Goal: Find specific page/section: Find specific page/section

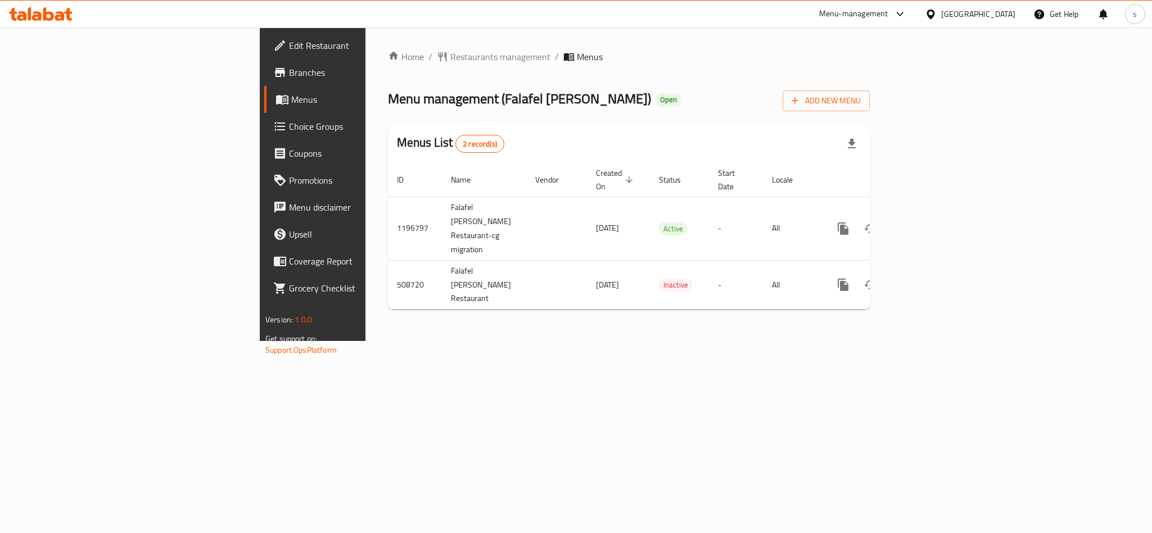
click at [960, 13] on div "[GEOGRAPHIC_DATA]" at bounding box center [978, 14] width 74 height 12
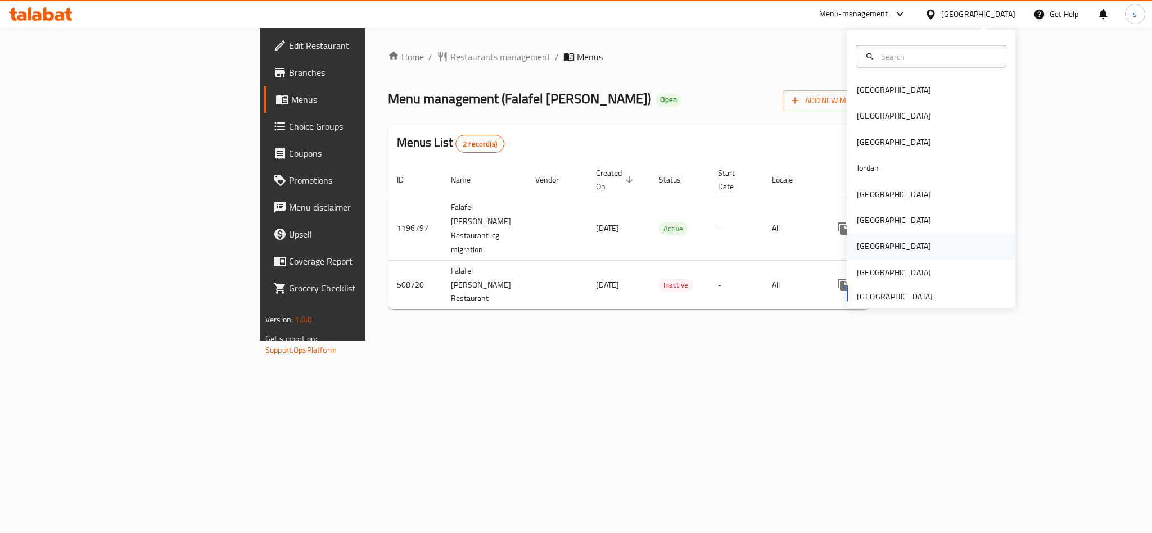
click at [857, 250] on div "Qatar" at bounding box center [894, 246] width 74 height 12
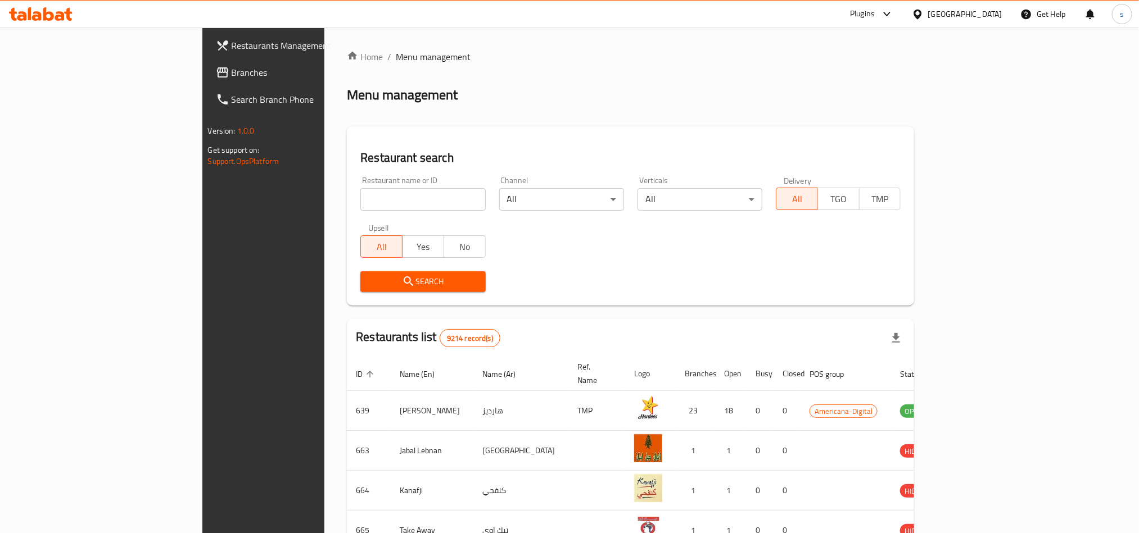
click at [232, 70] on span "Branches" at bounding box center [308, 72] width 152 height 13
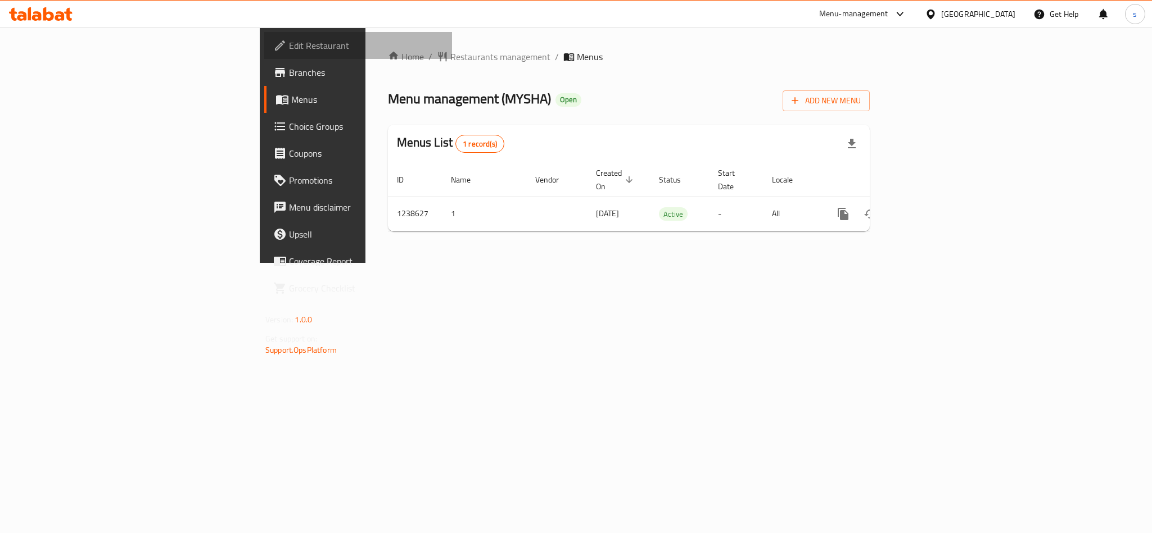
click at [289, 42] on span "Edit Restaurant" at bounding box center [366, 45] width 154 height 13
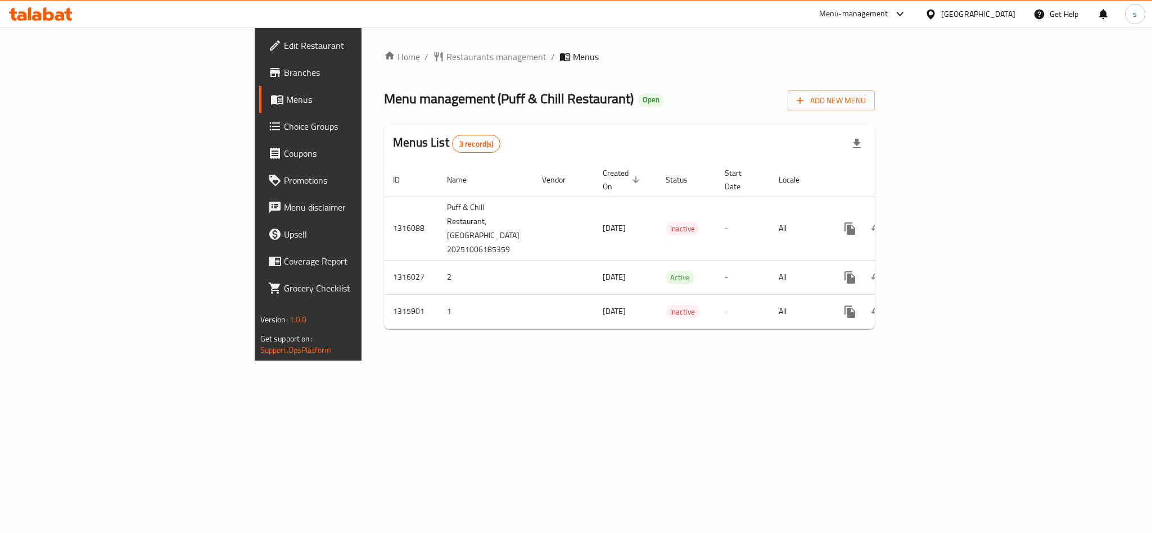
click at [963, 11] on div "[GEOGRAPHIC_DATA]" at bounding box center [978, 14] width 74 height 12
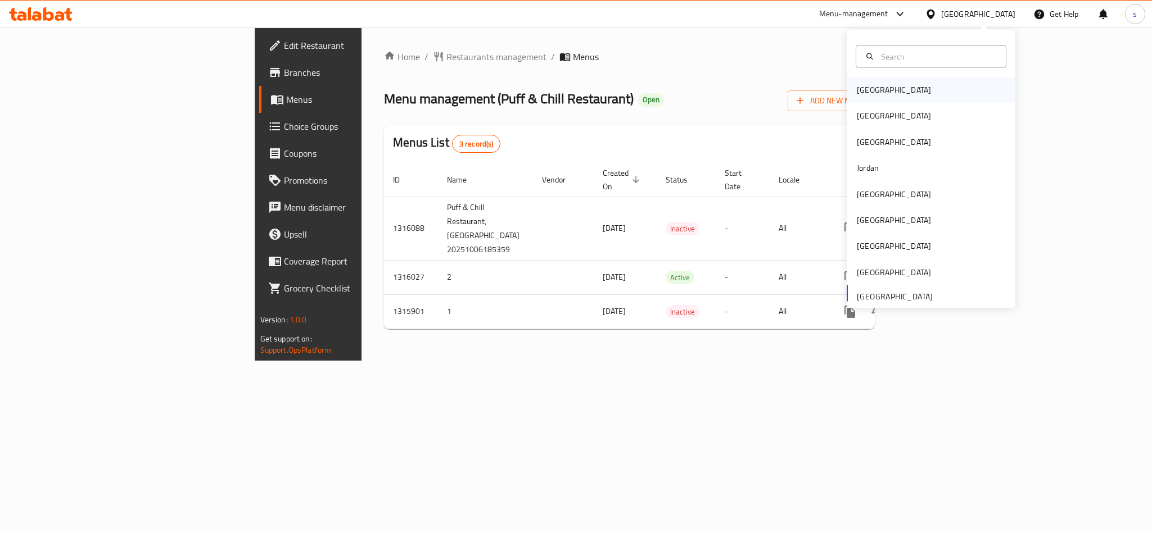
click at [867, 91] on div "[GEOGRAPHIC_DATA]" at bounding box center [894, 90] width 74 height 12
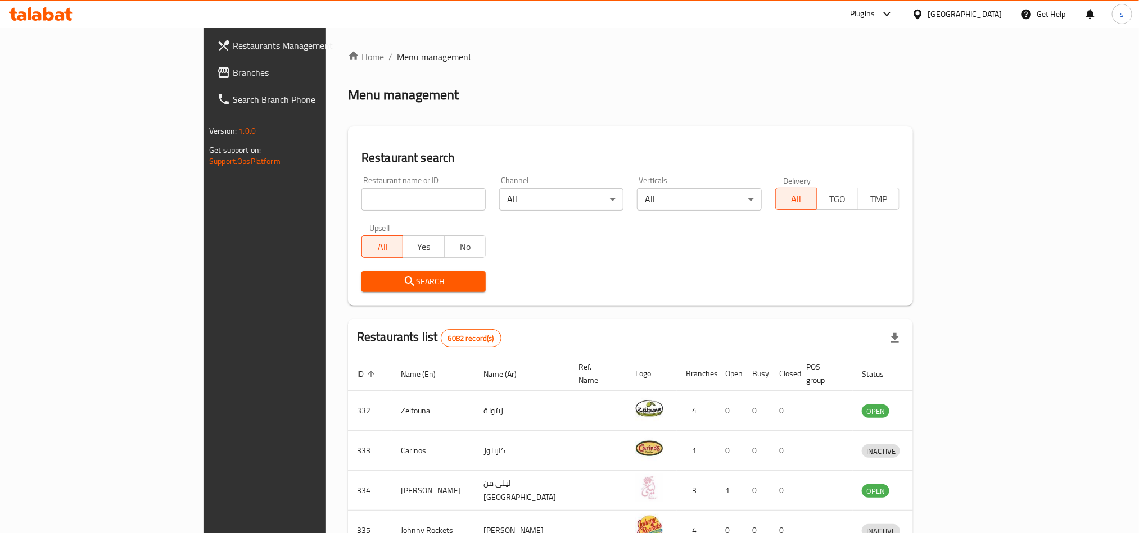
click at [987, 11] on div "[GEOGRAPHIC_DATA]" at bounding box center [965, 14] width 74 height 12
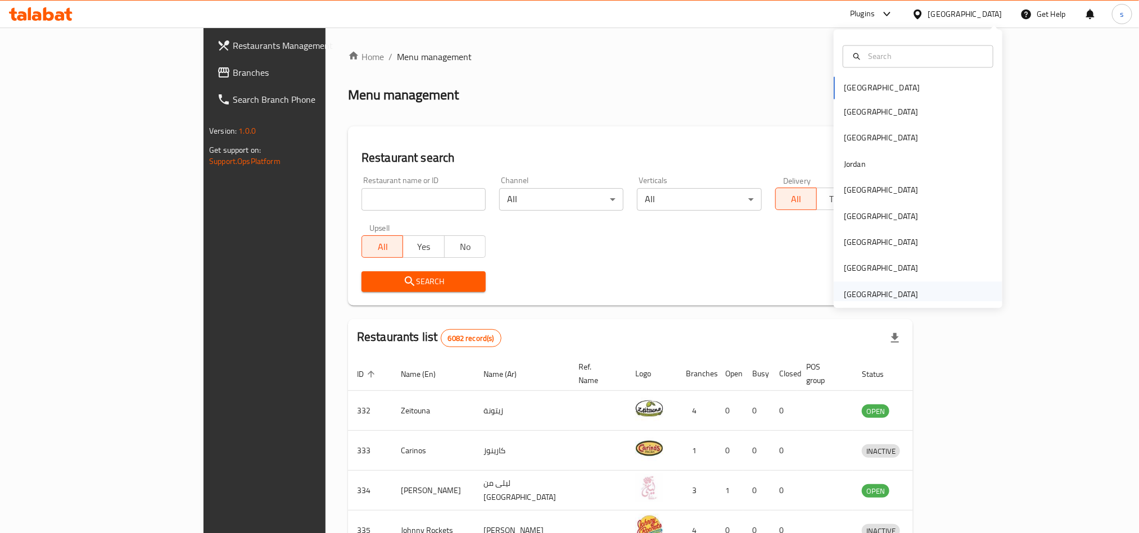
click at [884, 298] on div "[GEOGRAPHIC_DATA]" at bounding box center [881, 294] width 74 height 12
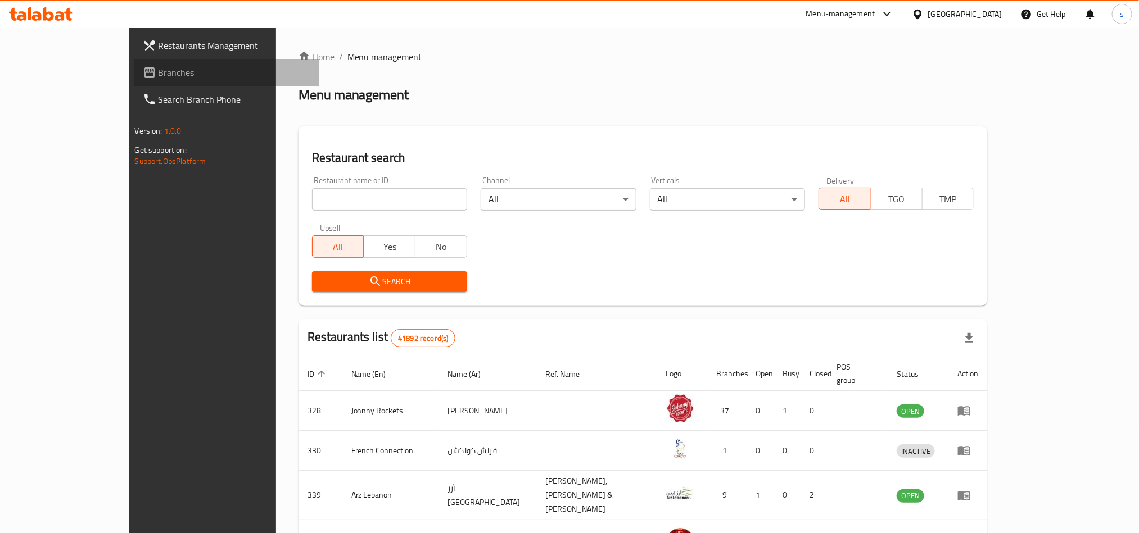
click at [159, 66] on span "Branches" at bounding box center [235, 72] width 152 height 13
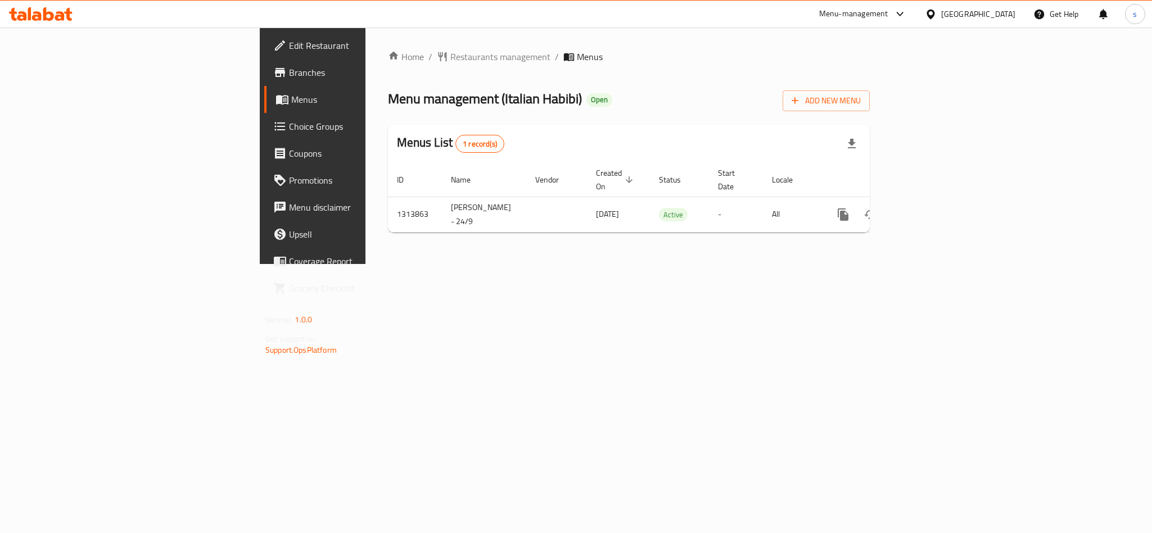
click at [984, 9] on div "[GEOGRAPHIC_DATA]" at bounding box center [978, 14] width 74 height 12
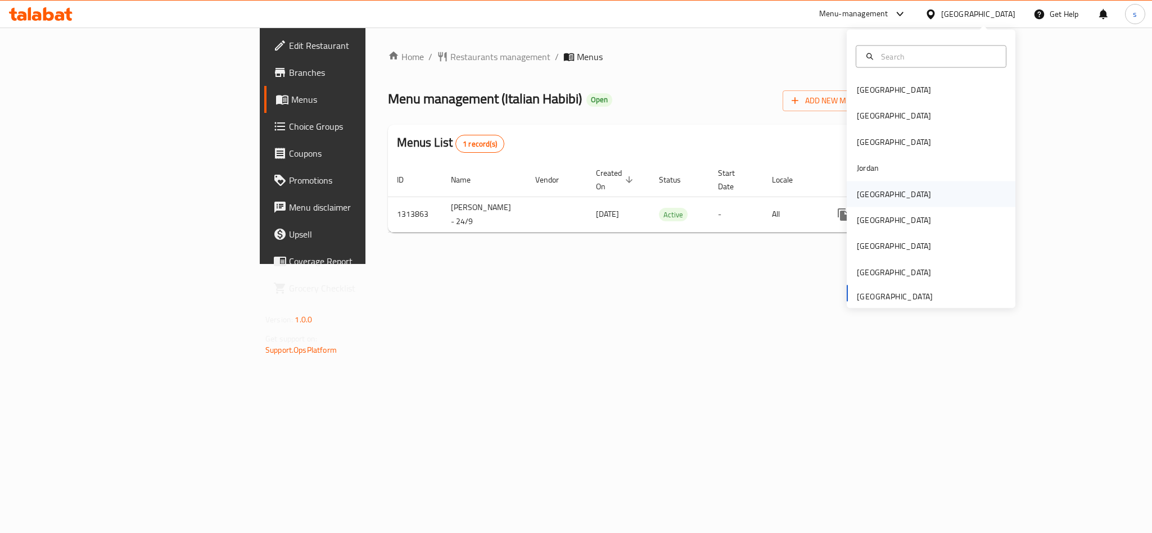
click at [857, 194] on div "[GEOGRAPHIC_DATA]" at bounding box center [894, 194] width 74 height 12
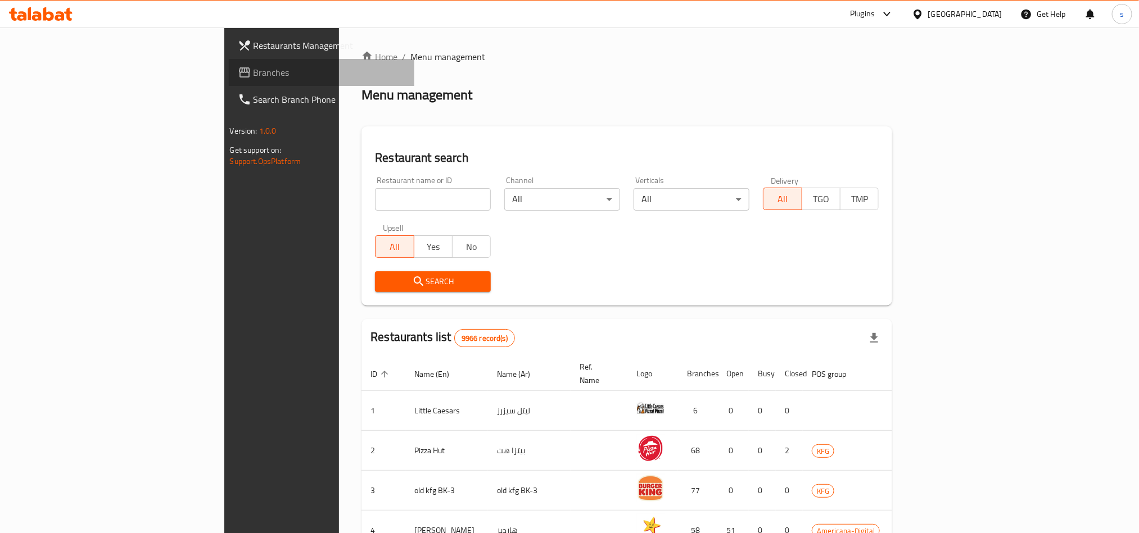
click at [253, 76] on span "Branches" at bounding box center [329, 72] width 152 height 13
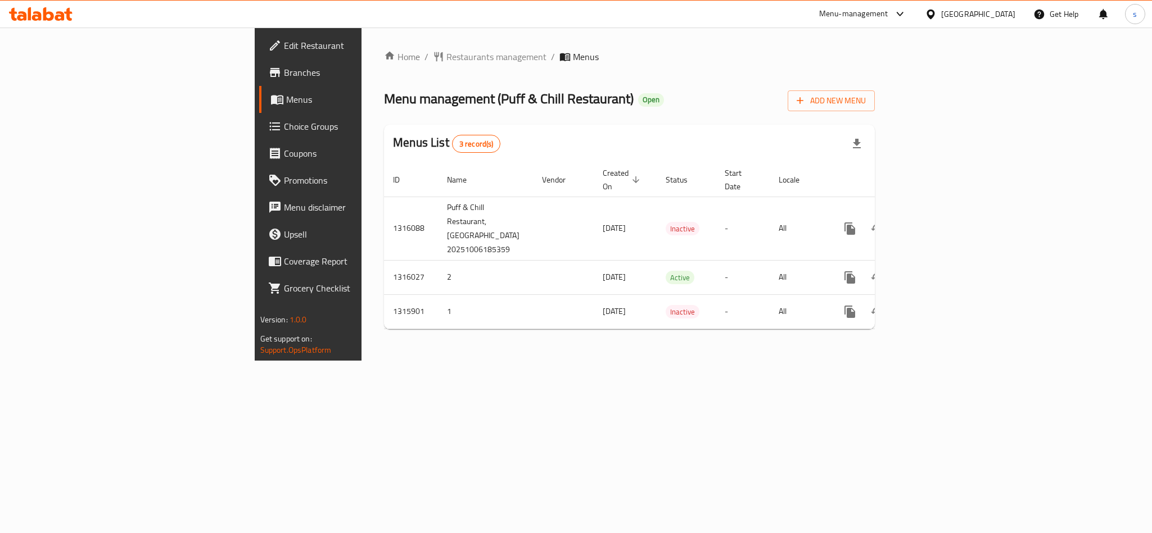
click at [991, 12] on div "[GEOGRAPHIC_DATA]" at bounding box center [978, 14] width 74 height 12
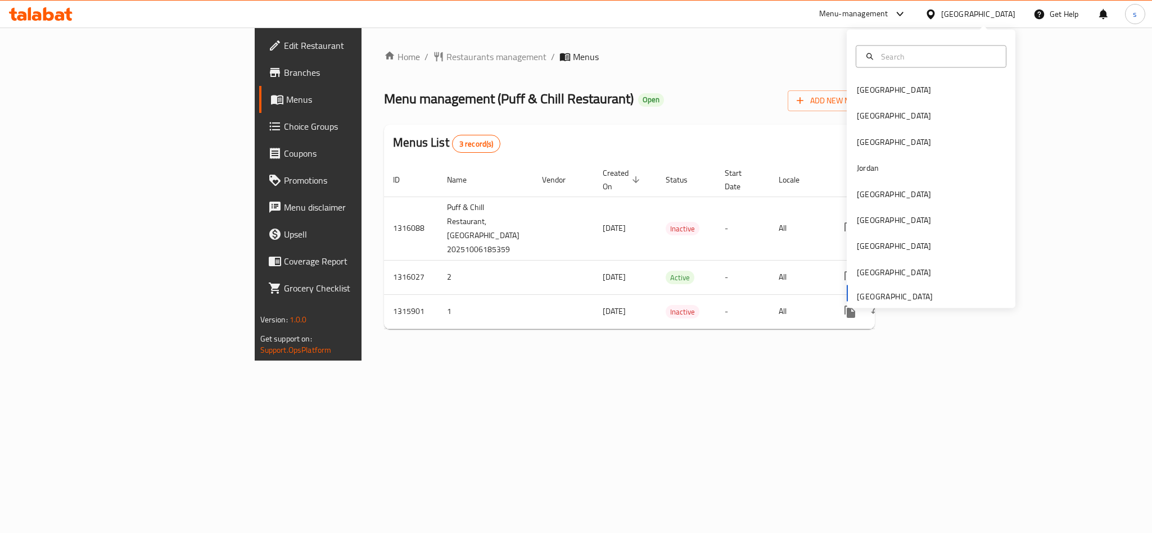
click at [896, 300] on div "[GEOGRAPHIC_DATA] [GEOGRAPHIC_DATA] [GEOGRAPHIC_DATA] [GEOGRAPHIC_DATA] [GEOGRA…" at bounding box center [930, 192] width 169 height 231
click at [874, 89] on div "[GEOGRAPHIC_DATA]" at bounding box center [894, 90] width 92 height 26
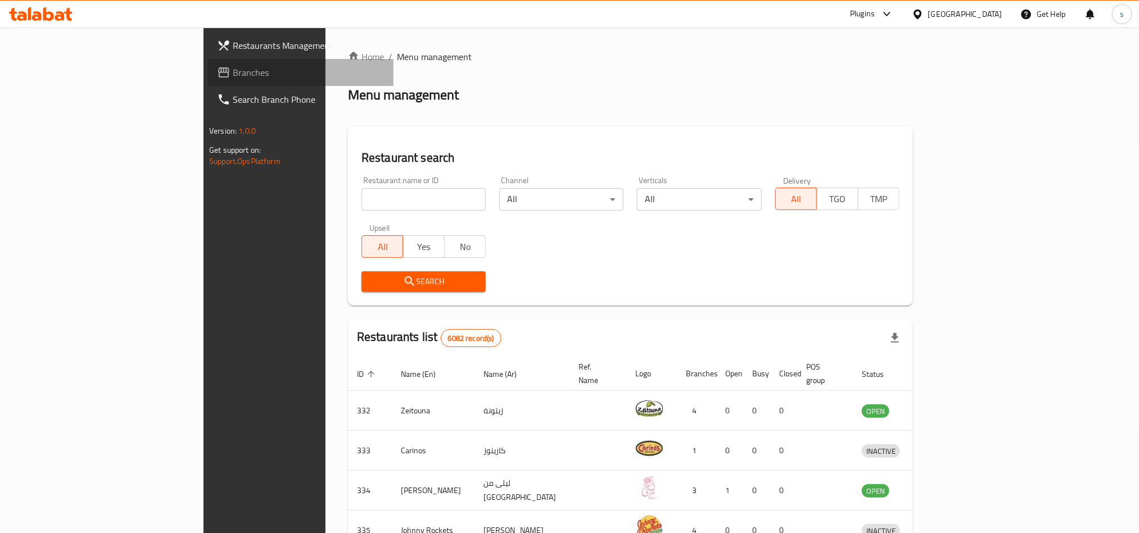
click at [233, 68] on span "Branches" at bounding box center [309, 72] width 152 height 13
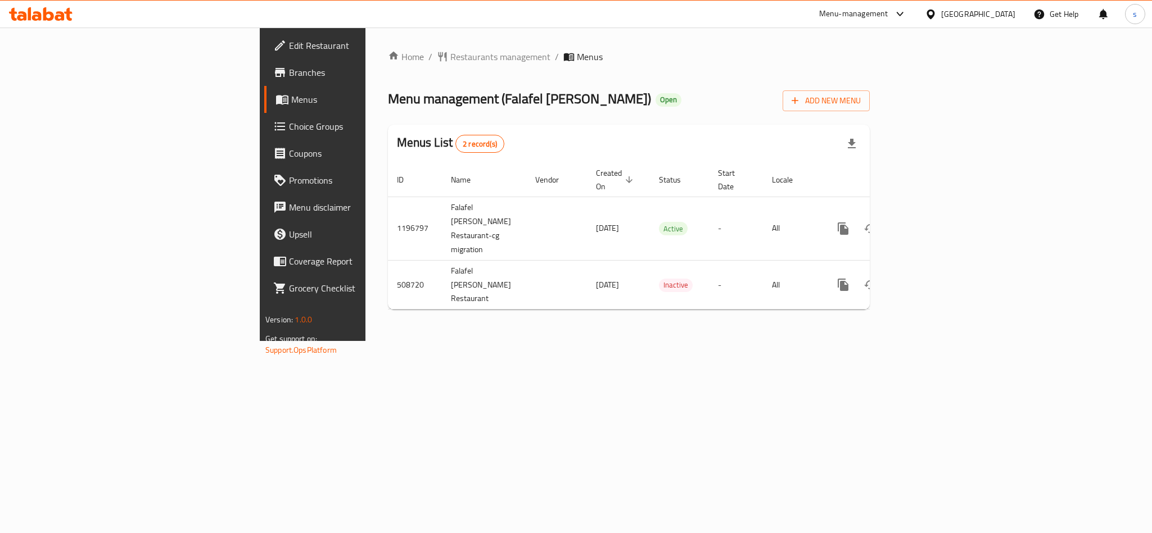
click at [997, 8] on div "[GEOGRAPHIC_DATA]" at bounding box center [978, 14] width 74 height 12
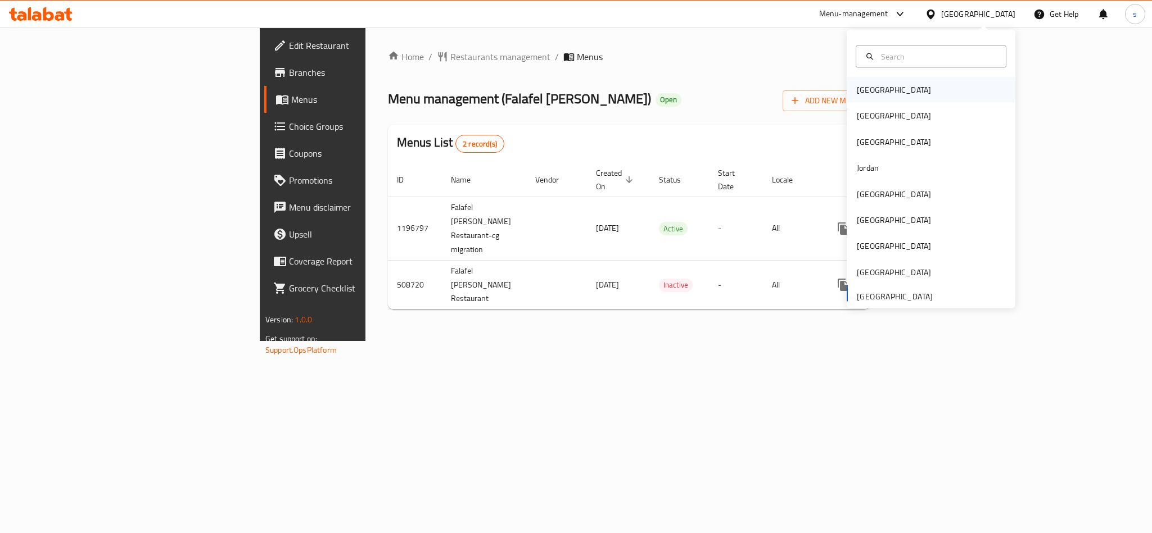
click at [866, 93] on div "[GEOGRAPHIC_DATA]" at bounding box center [894, 90] width 74 height 12
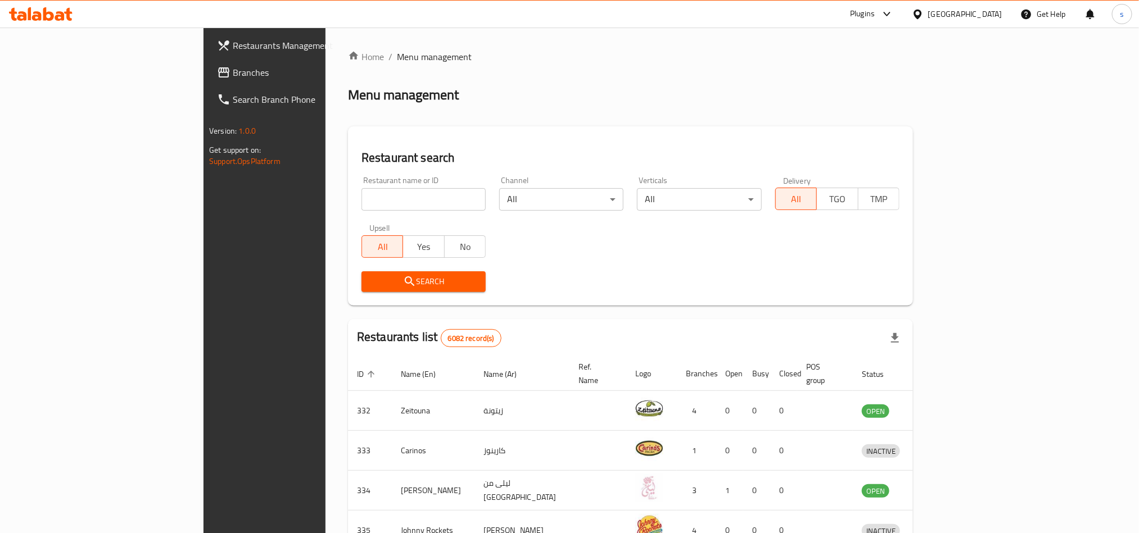
click at [986, 12] on div "[GEOGRAPHIC_DATA]" at bounding box center [965, 14] width 74 height 12
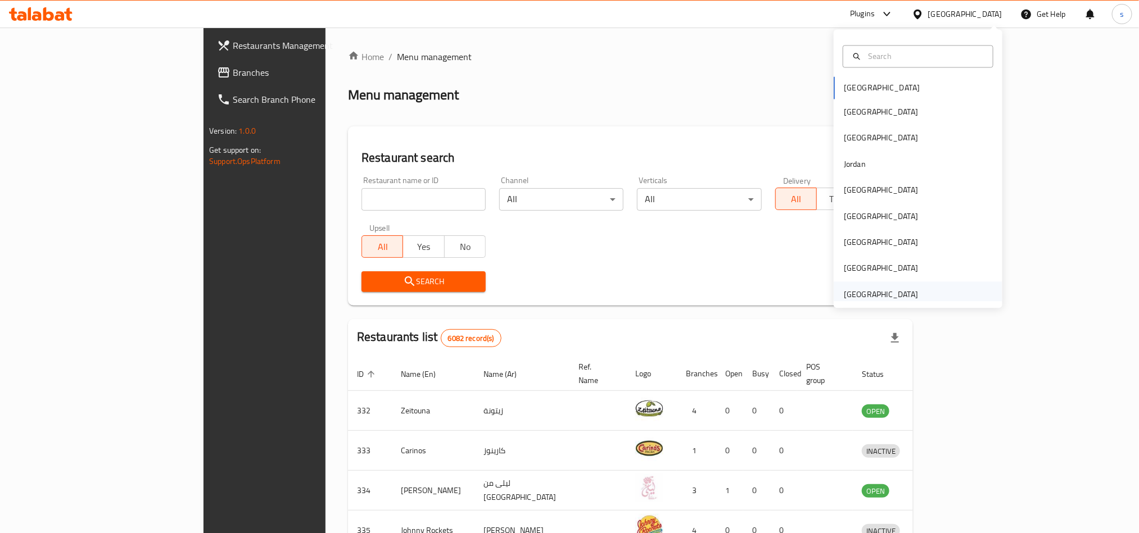
click at [892, 295] on div "[GEOGRAPHIC_DATA]" at bounding box center [881, 294] width 74 height 12
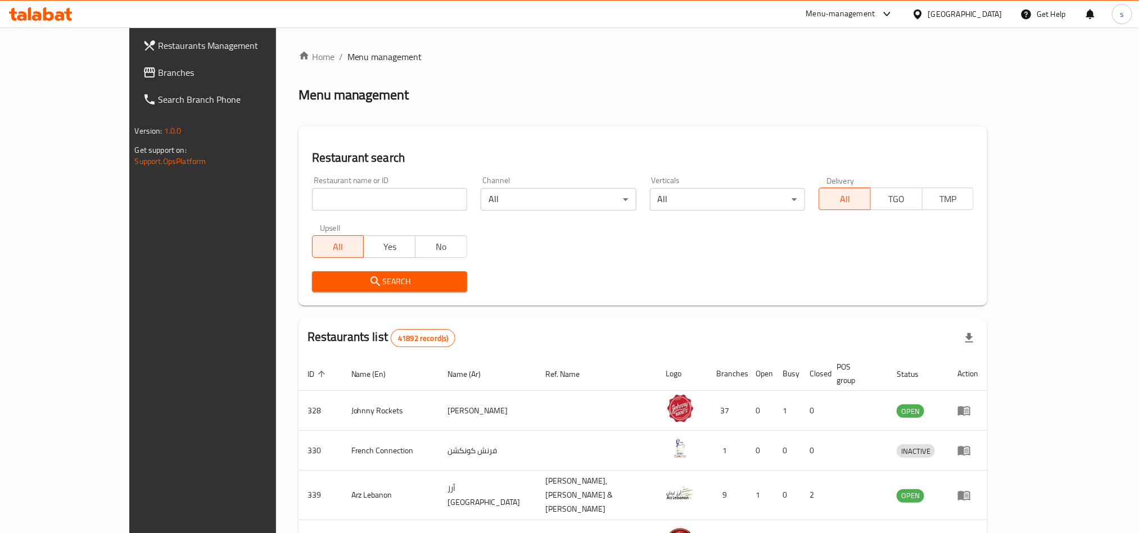
drag, startPoint x: 49, startPoint y: 73, endPoint x: 35, endPoint y: 84, distance: 17.6
click at [159, 73] on span "Branches" at bounding box center [235, 72] width 152 height 13
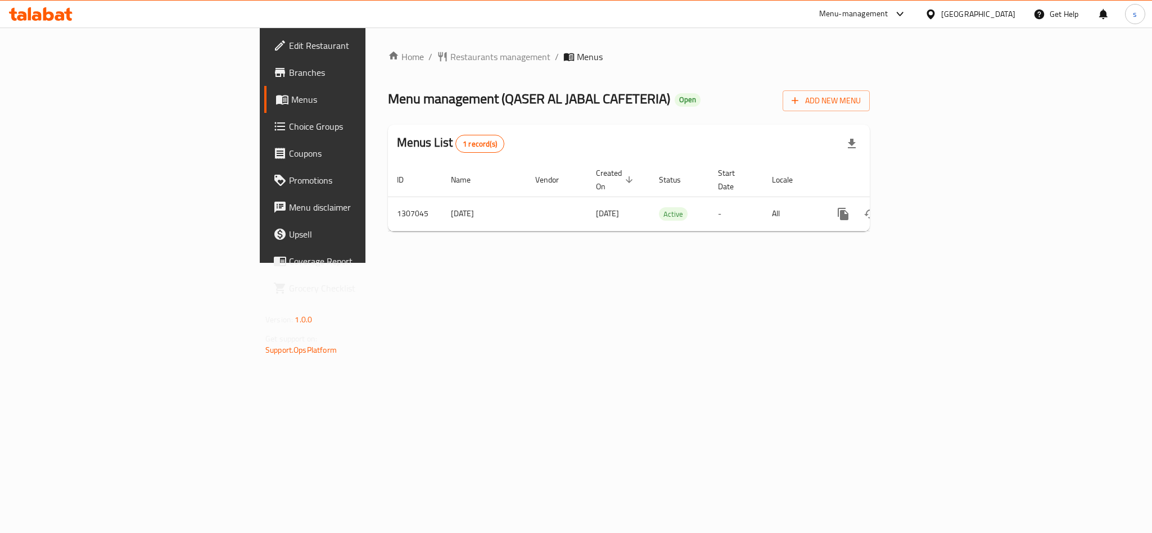
click at [988, 16] on div "[GEOGRAPHIC_DATA]" at bounding box center [978, 14] width 74 height 12
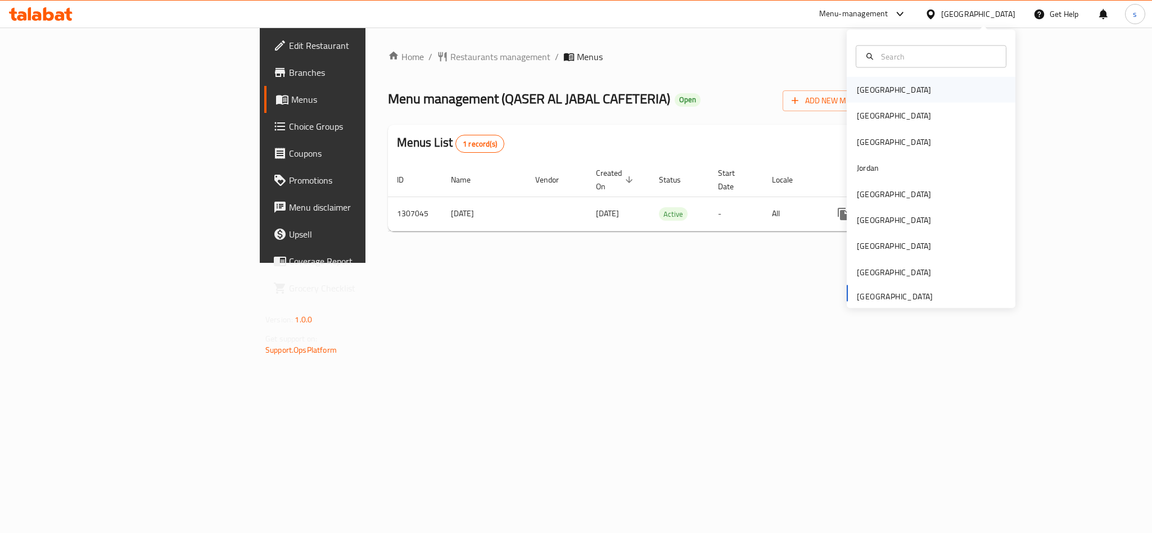
click at [860, 90] on div "[GEOGRAPHIC_DATA]" at bounding box center [894, 90] width 74 height 12
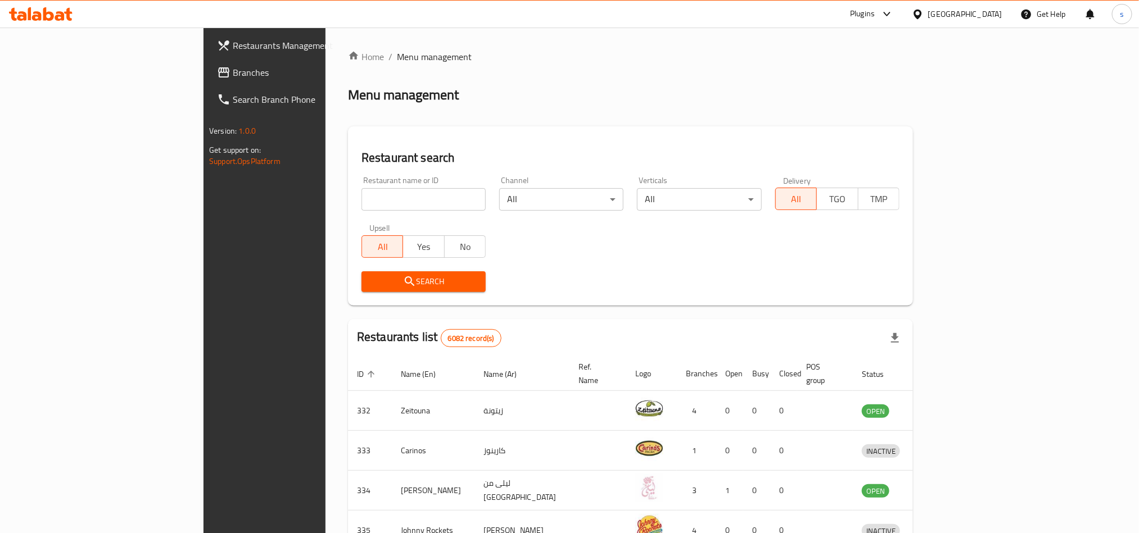
click at [997, 11] on div "[GEOGRAPHIC_DATA]" at bounding box center [965, 14] width 74 height 12
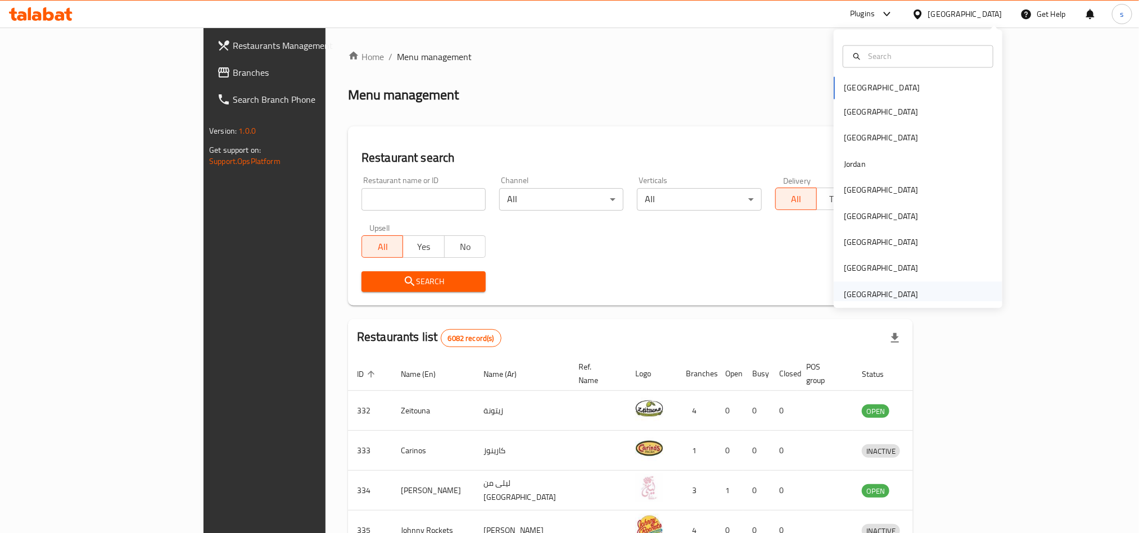
click at [874, 292] on div "[GEOGRAPHIC_DATA]" at bounding box center [881, 294] width 74 height 12
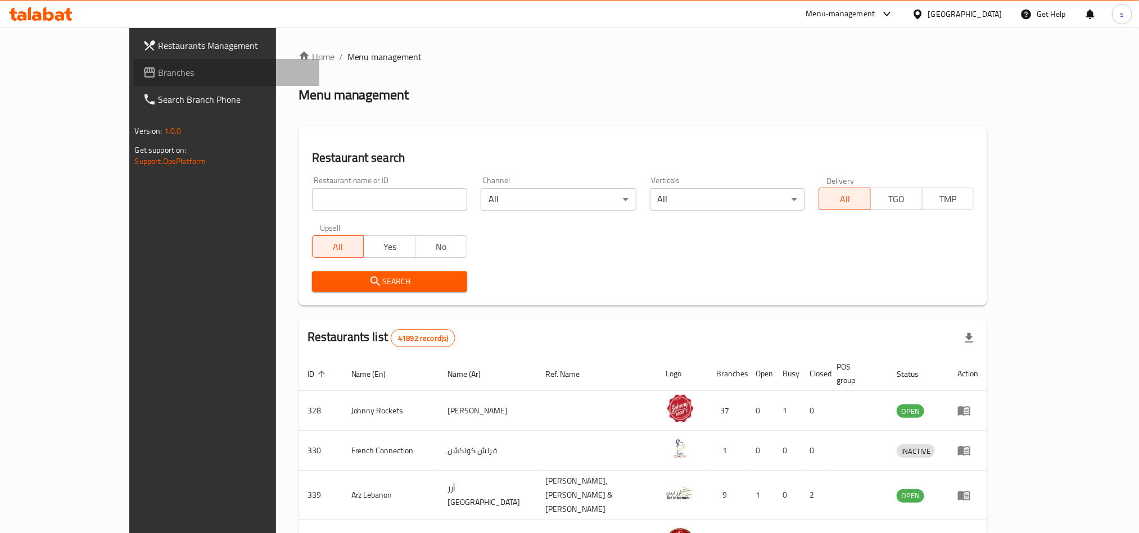
click at [159, 69] on span "Branches" at bounding box center [235, 72] width 152 height 13
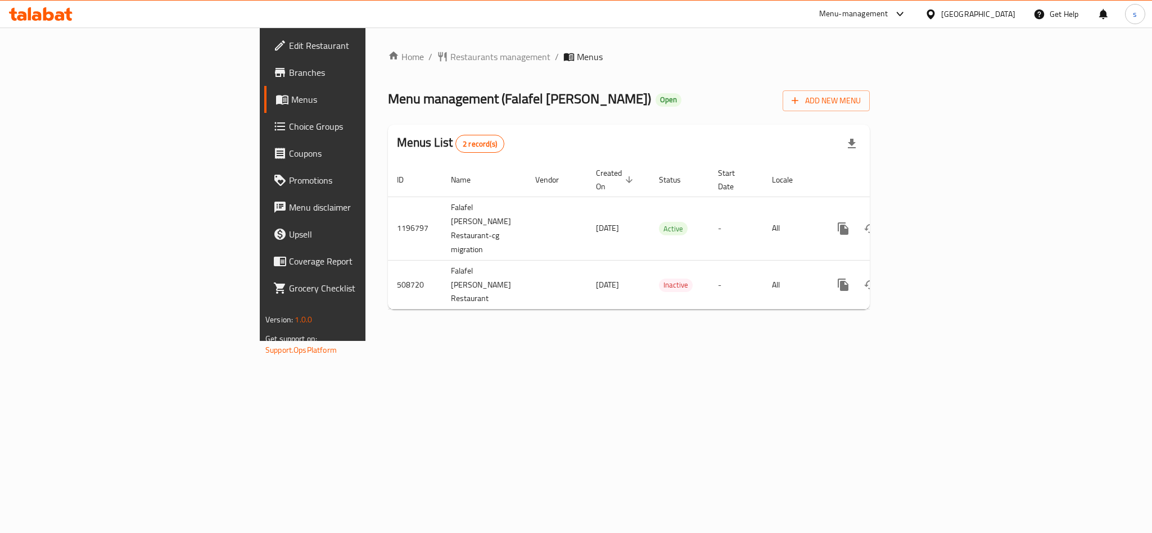
click at [965, 10] on div "[GEOGRAPHIC_DATA]" at bounding box center [978, 14] width 74 height 12
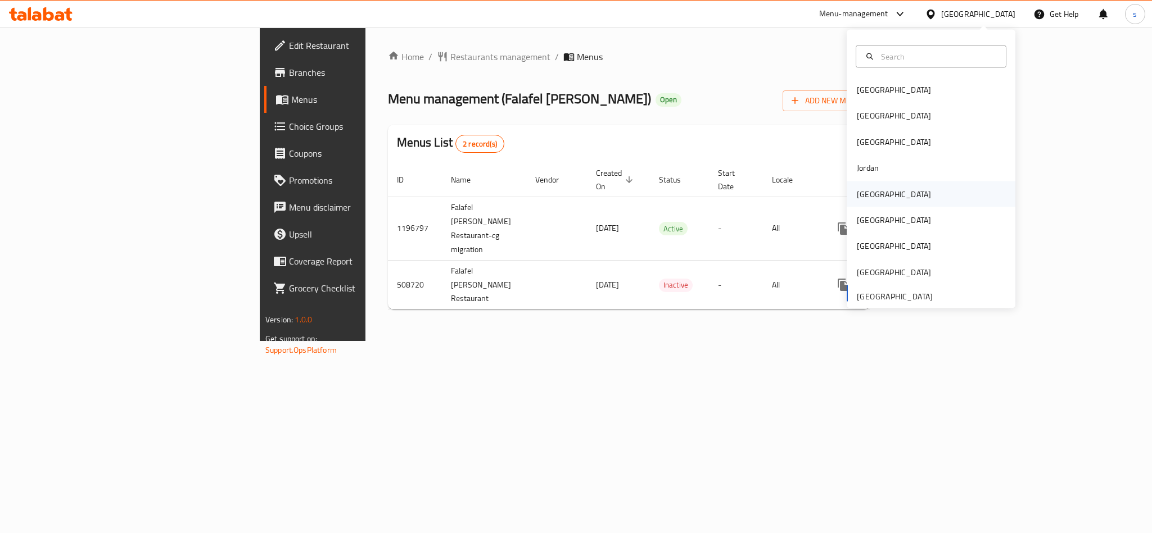
click at [857, 196] on div "[GEOGRAPHIC_DATA]" at bounding box center [894, 194] width 74 height 12
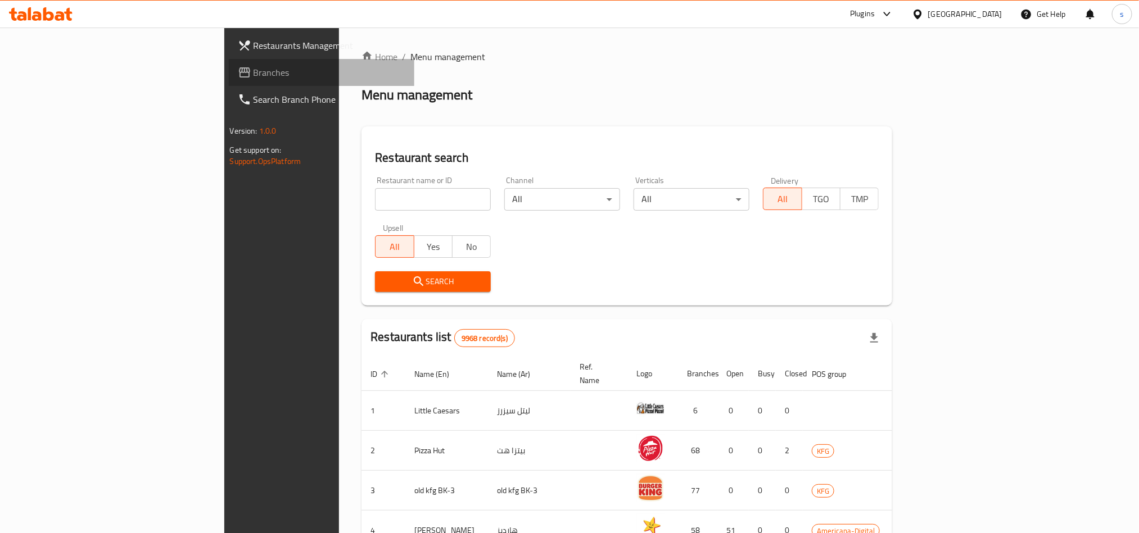
click at [253, 73] on span "Branches" at bounding box center [329, 72] width 152 height 13
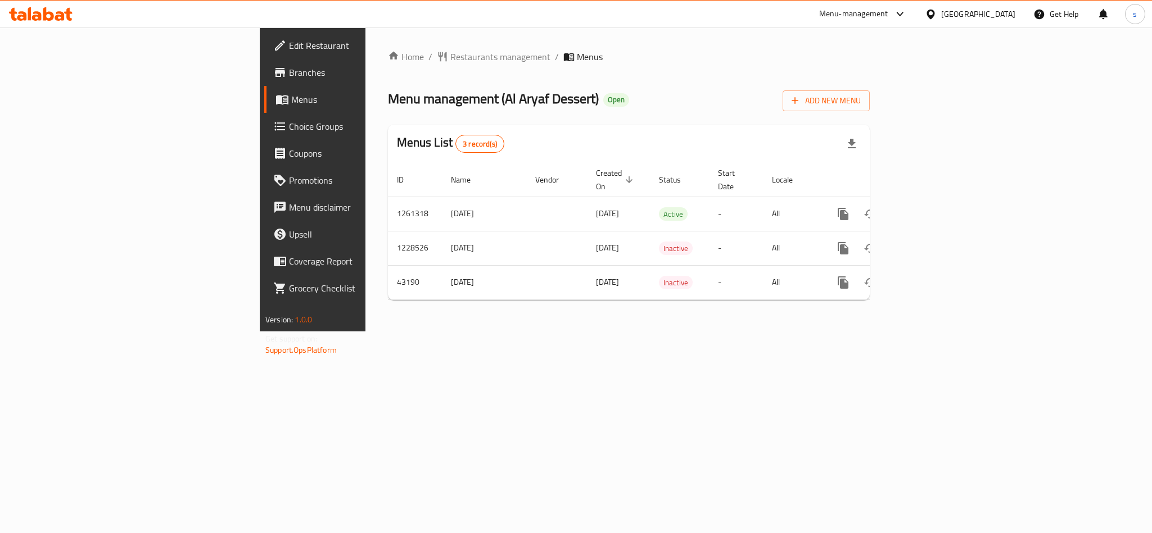
click at [1004, 13] on div "[GEOGRAPHIC_DATA]" at bounding box center [978, 14] width 74 height 12
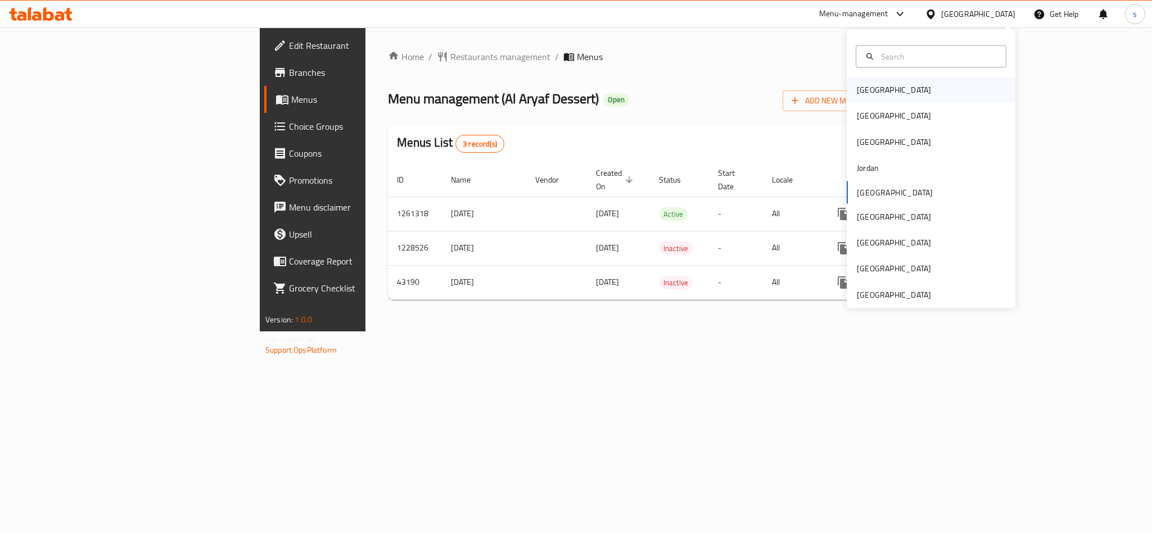
click at [857, 91] on div "[GEOGRAPHIC_DATA]" at bounding box center [894, 90] width 74 height 12
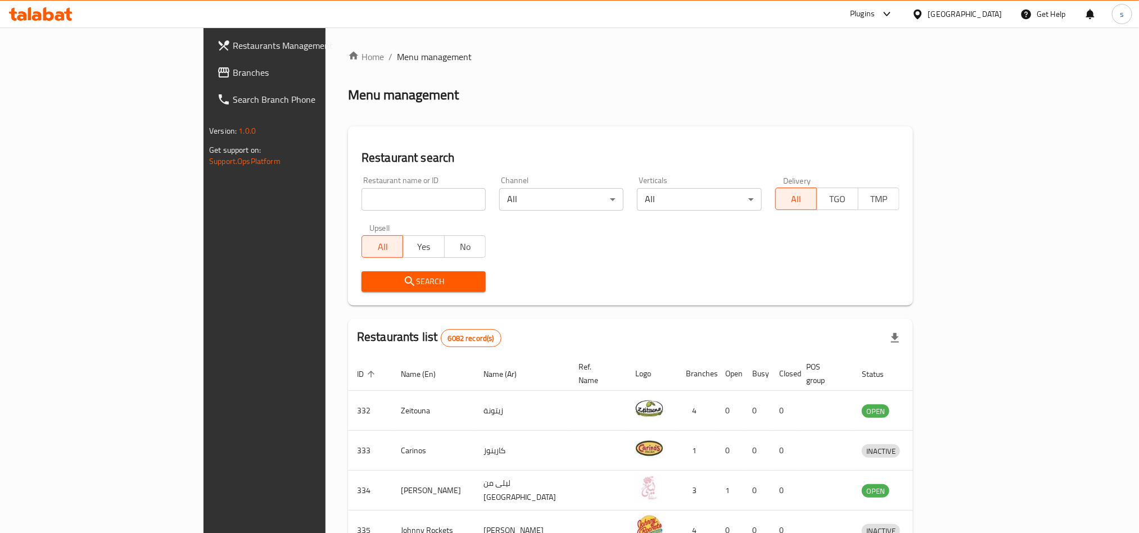
click at [992, 14] on div "[GEOGRAPHIC_DATA]" at bounding box center [965, 14] width 74 height 12
click at [844, 194] on div "[GEOGRAPHIC_DATA]" at bounding box center [881, 190] width 74 height 12
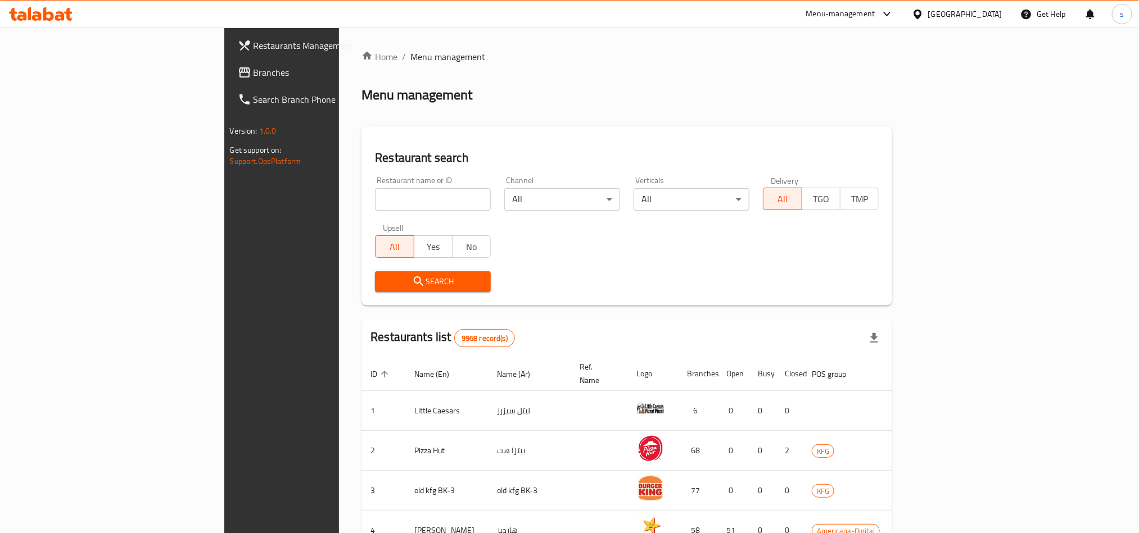
click at [253, 71] on span "Branches" at bounding box center [329, 72] width 152 height 13
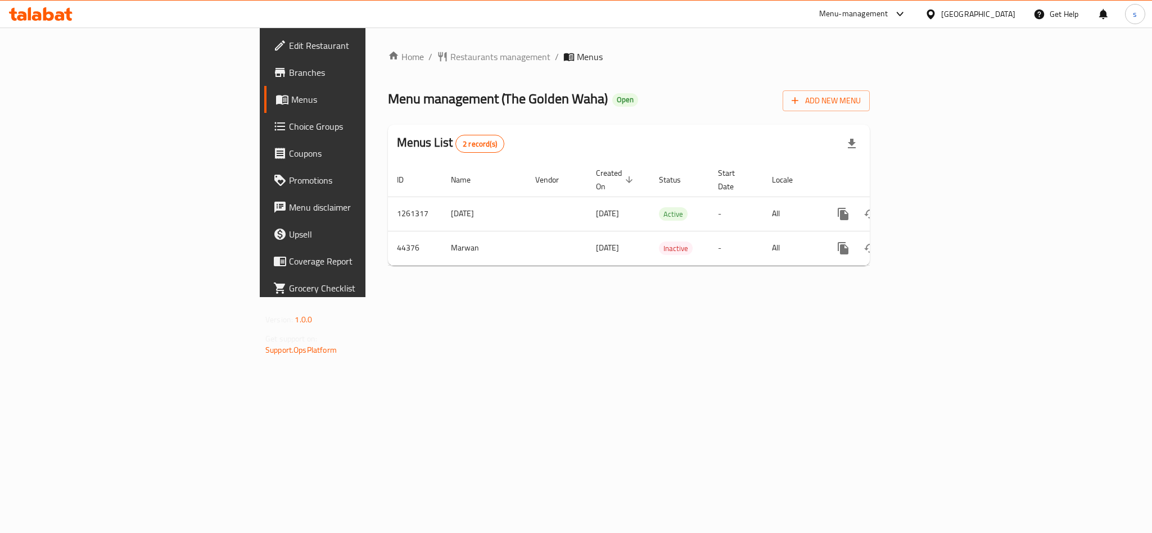
click at [1005, 14] on div "[GEOGRAPHIC_DATA]" at bounding box center [978, 14] width 74 height 12
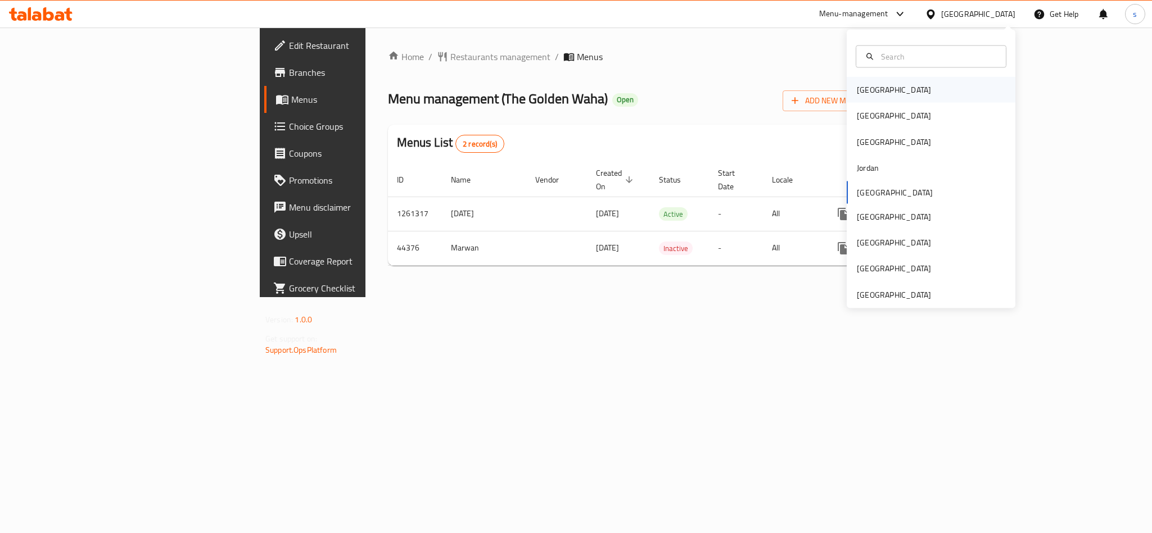
click at [861, 91] on div "[GEOGRAPHIC_DATA]" at bounding box center [894, 90] width 74 height 12
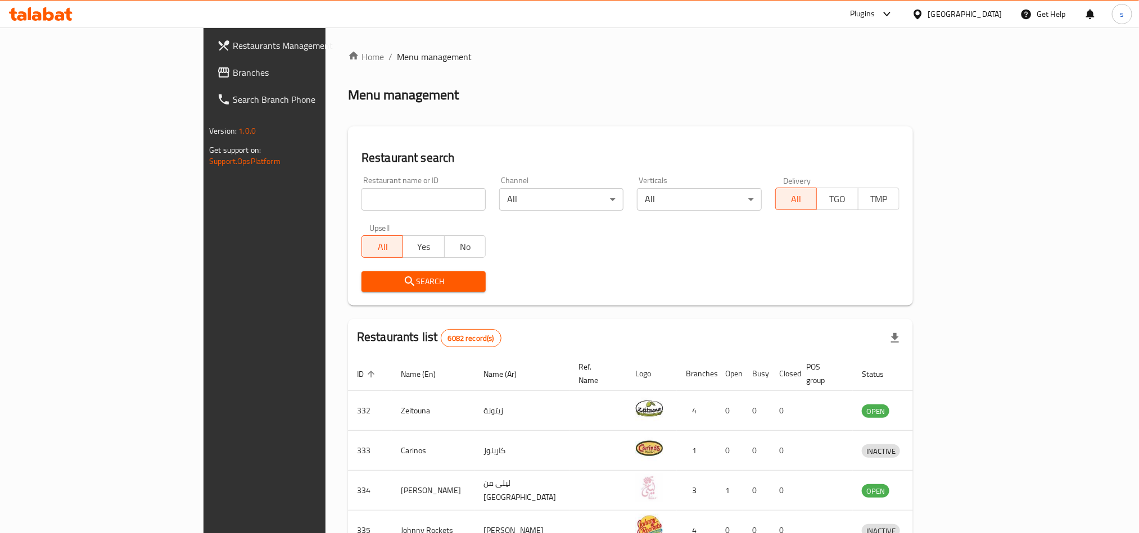
click at [233, 75] on span "Branches" at bounding box center [309, 72] width 152 height 13
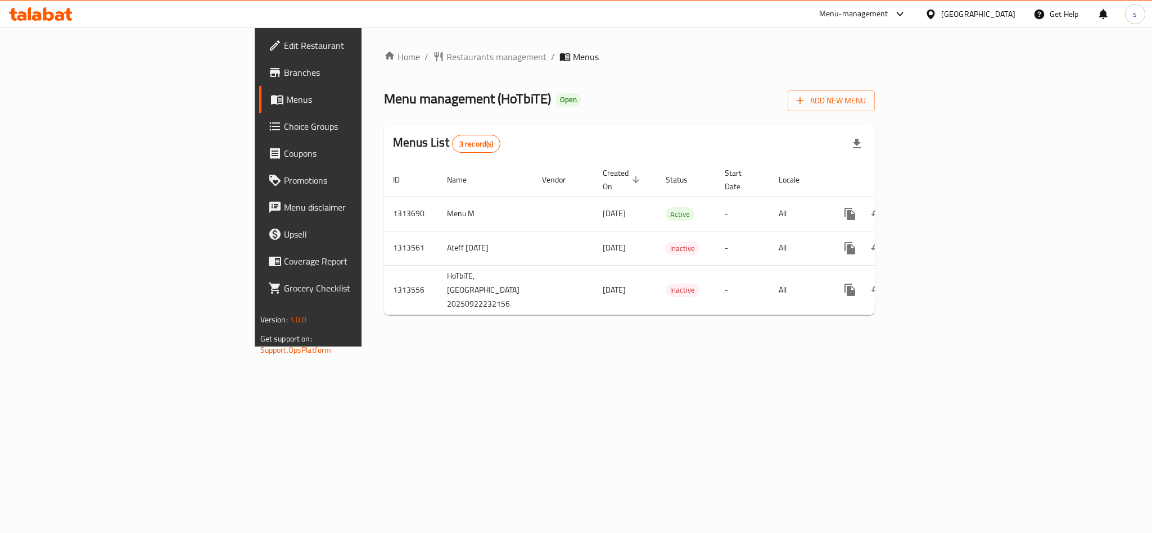
click at [1002, 13] on div "[GEOGRAPHIC_DATA]" at bounding box center [978, 14] width 74 height 12
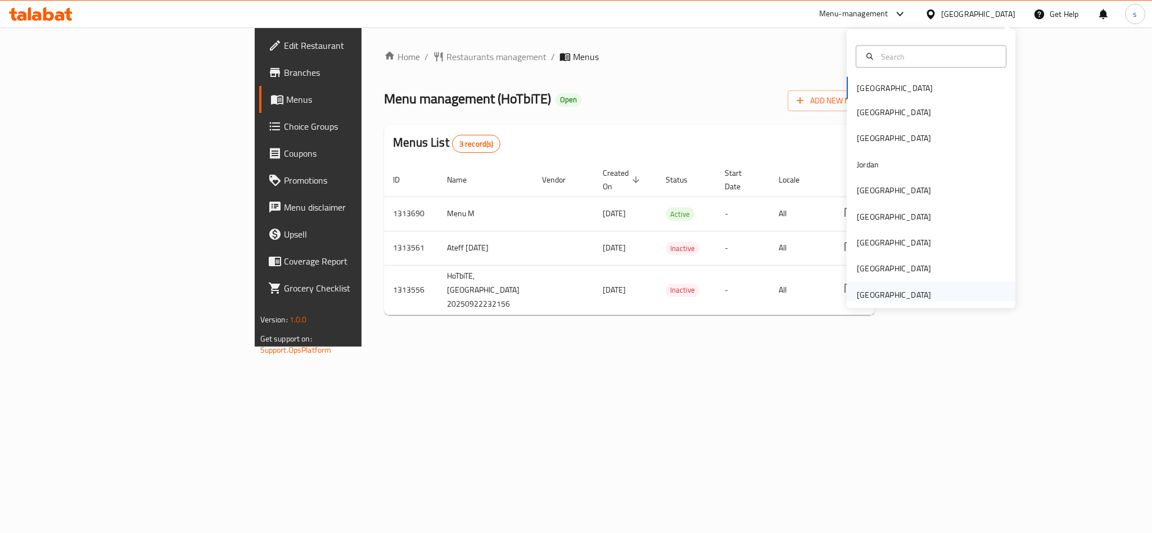
click at [918, 293] on div "[GEOGRAPHIC_DATA]" at bounding box center [894, 295] width 92 height 26
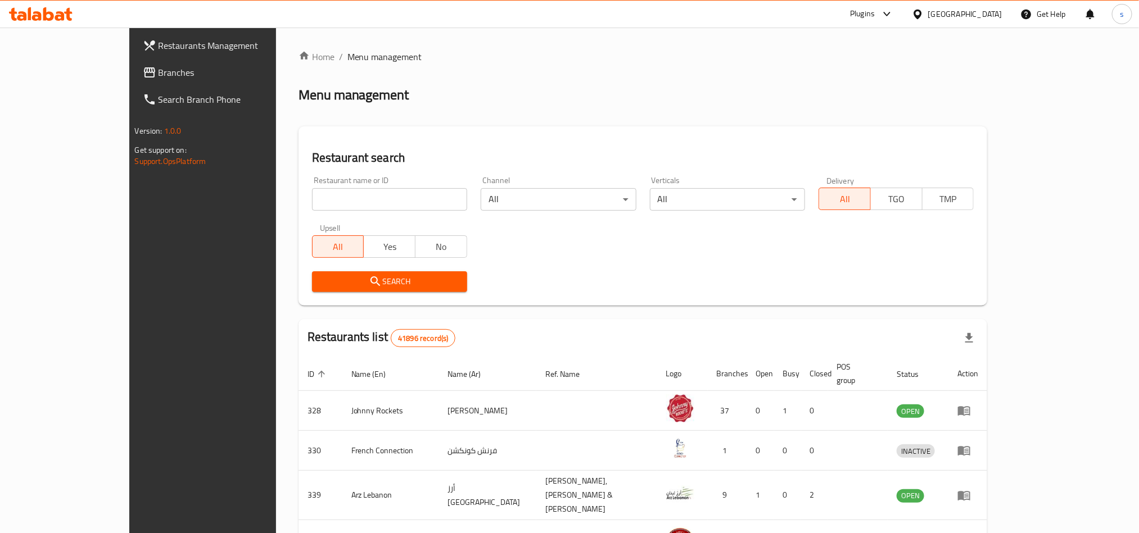
click at [159, 74] on span "Branches" at bounding box center [235, 72] width 152 height 13
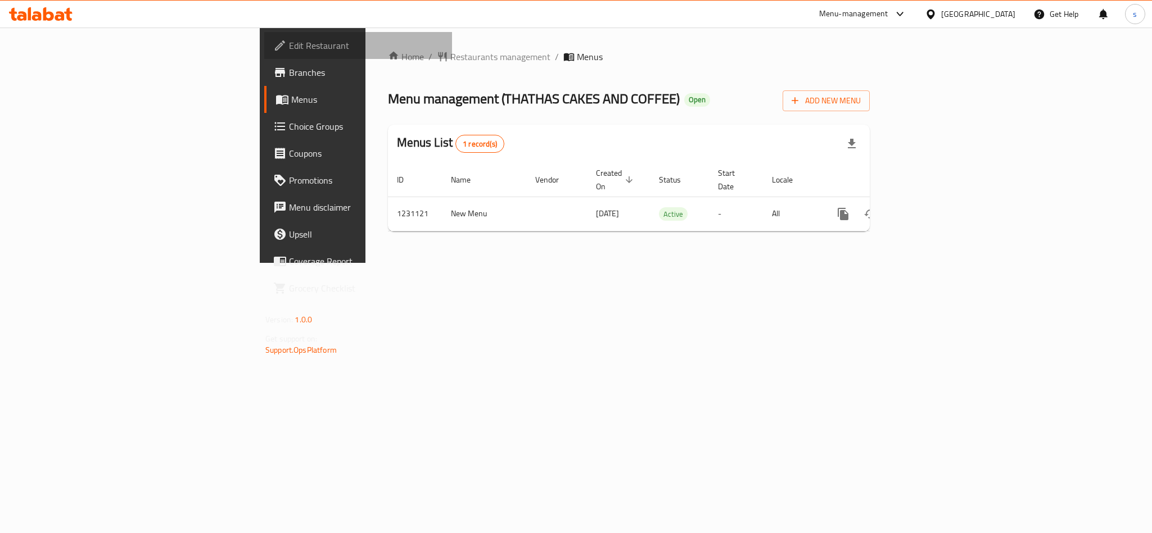
click at [289, 43] on span "Edit Restaurant" at bounding box center [366, 45] width 154 height 13
click at [1004, 10] on div "[GEOGRAPHIC_DATA]" at bounding box center [978, 14] width 74 height 12
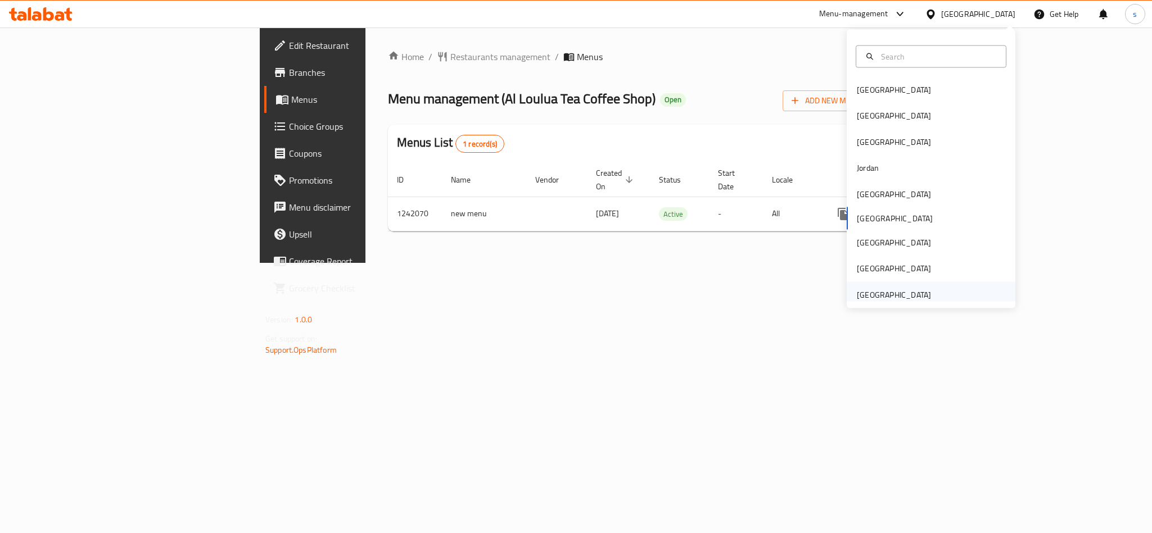
click at [893, 292] on div "[GEOGRAPHIC_DATA]" at bounding box center [894, 294] width 74 height 12
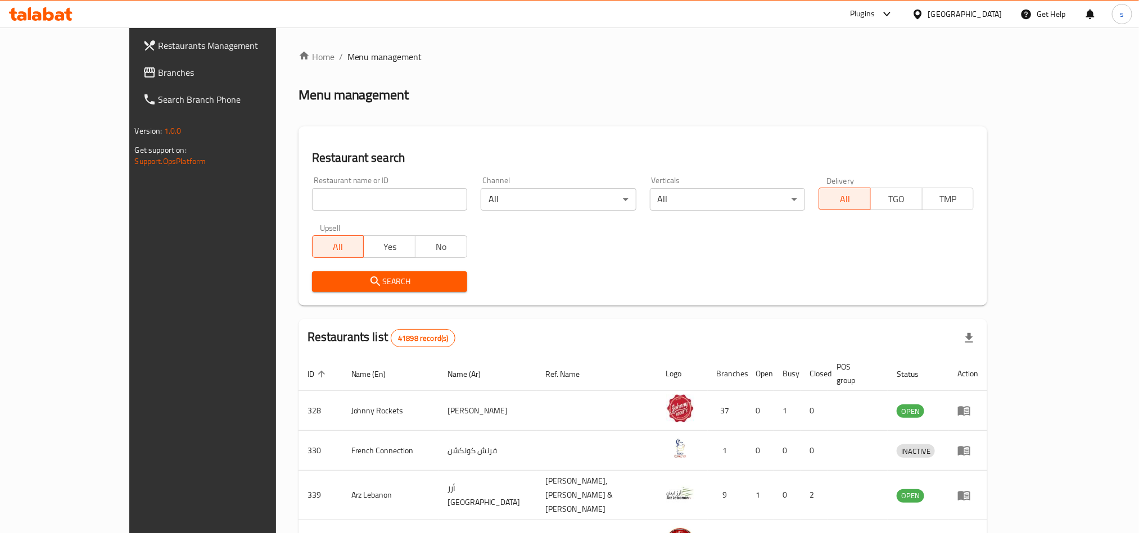
click at [159, 76] on span "Branches" at bounding box center [235, 72] width 152 height 13
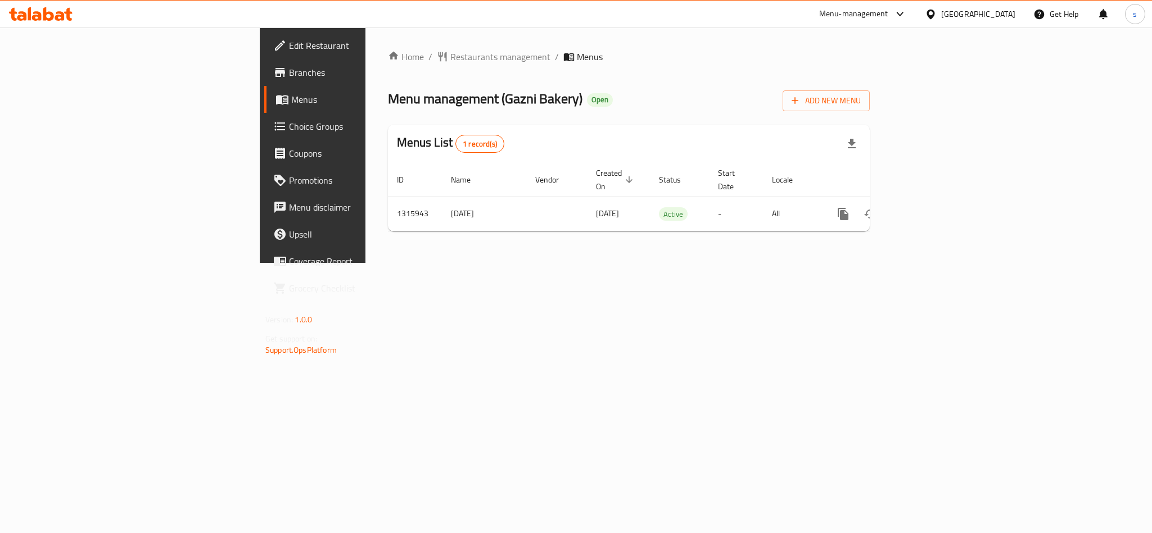
click at [973, 15] on div "[GEOGRAPHIC_DATA]" at bounding box center [978, 14] width 74 height 12
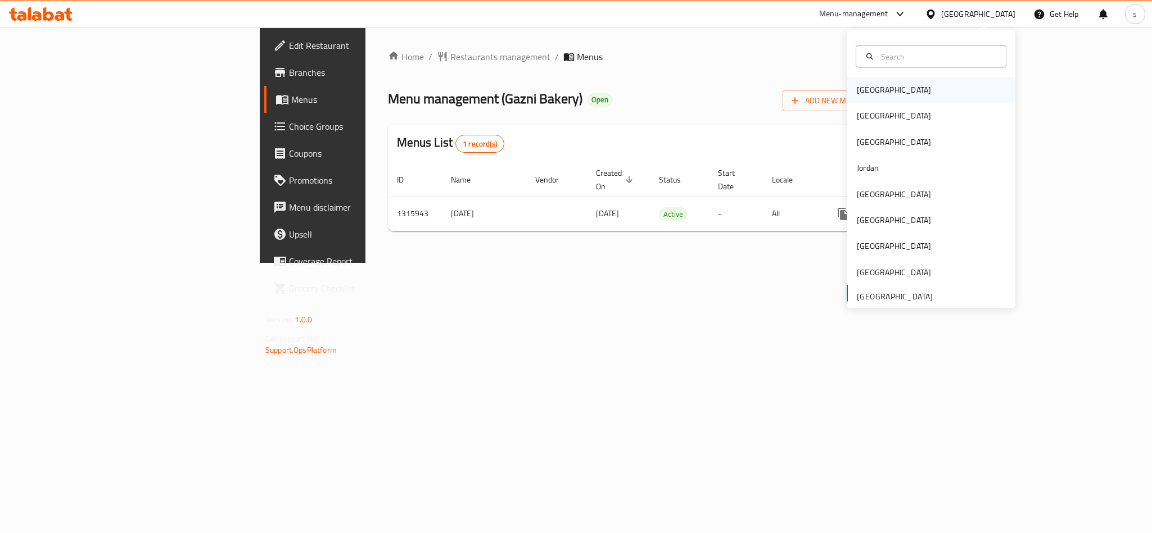
click at [872, 91] on div "[GEOGRAPHIC_DATA]" at bounding box center [894, 90] width 92 height 26
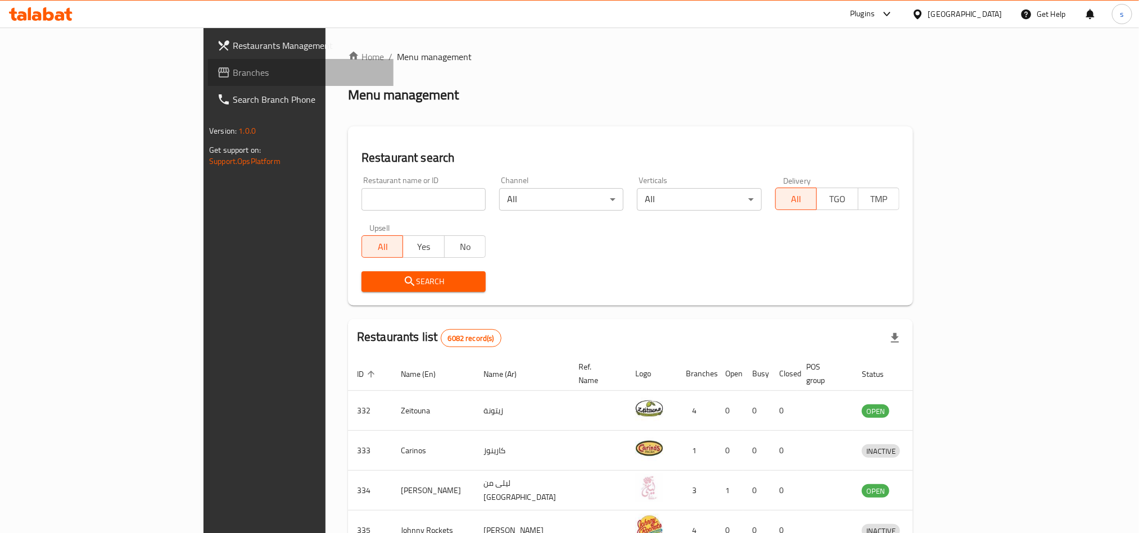
click at [233, 74] on span "Branches" at bounding box center [309, 72] width 152 height 13
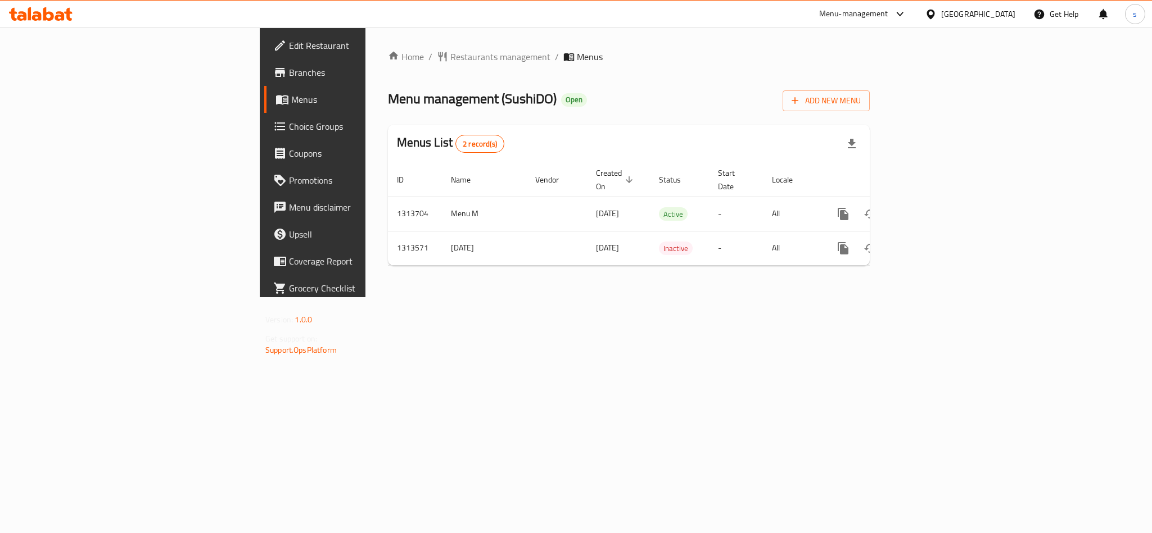
click at [1003, 12] on div "[GEOGRAPHIC_DATA]" at bounding box center [978, 14] width 74 height 12
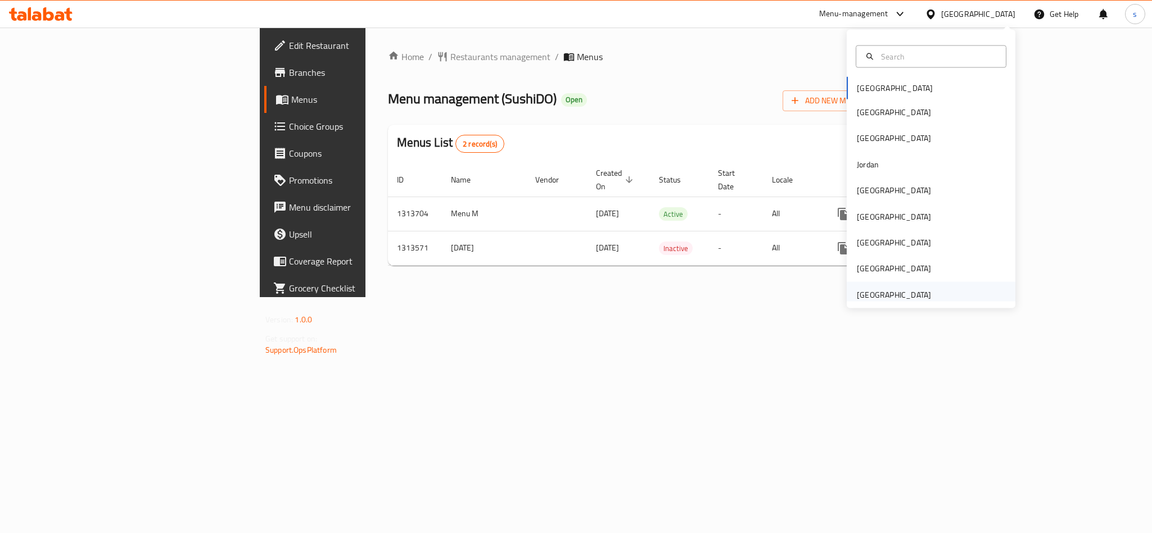
click at [866, 298] on div "[GEOGRAPHIC_DATA]" at bounding box center [894, 294] width 74 height 12
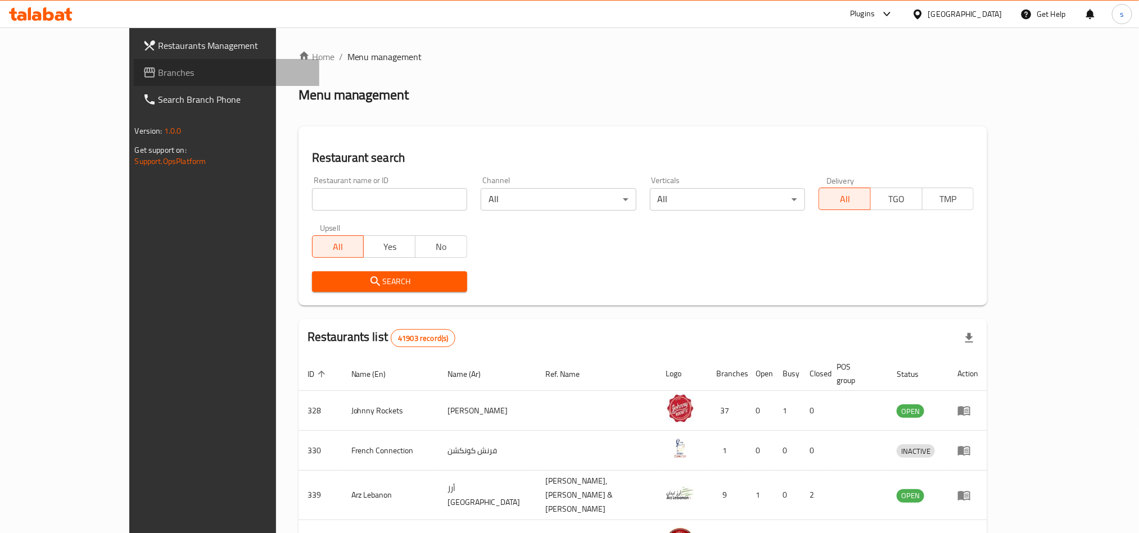
drag, startPoint x: 35, startPoint y: 71, endPoint x: 29, endPoint y: 76, distance: 8.4
click at [159, 71] on span "Branches" at bounding box center [235, 72] width 152 height 13
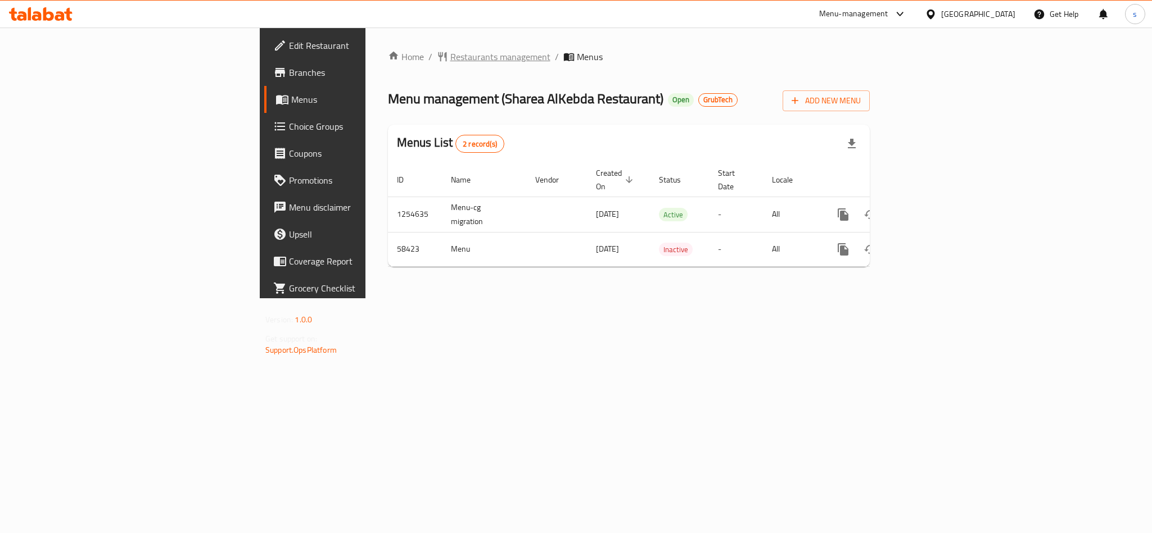
click at [450, 56] on span "Restaurants management" at bounding box center [500, 56] width 100 height 13
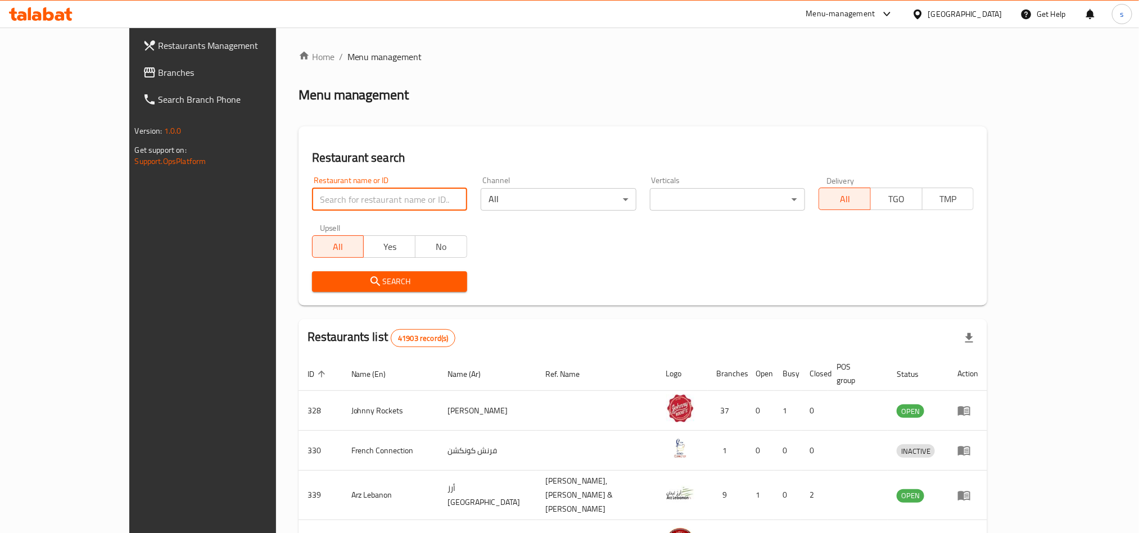
paste input "28462"
type input "28462"
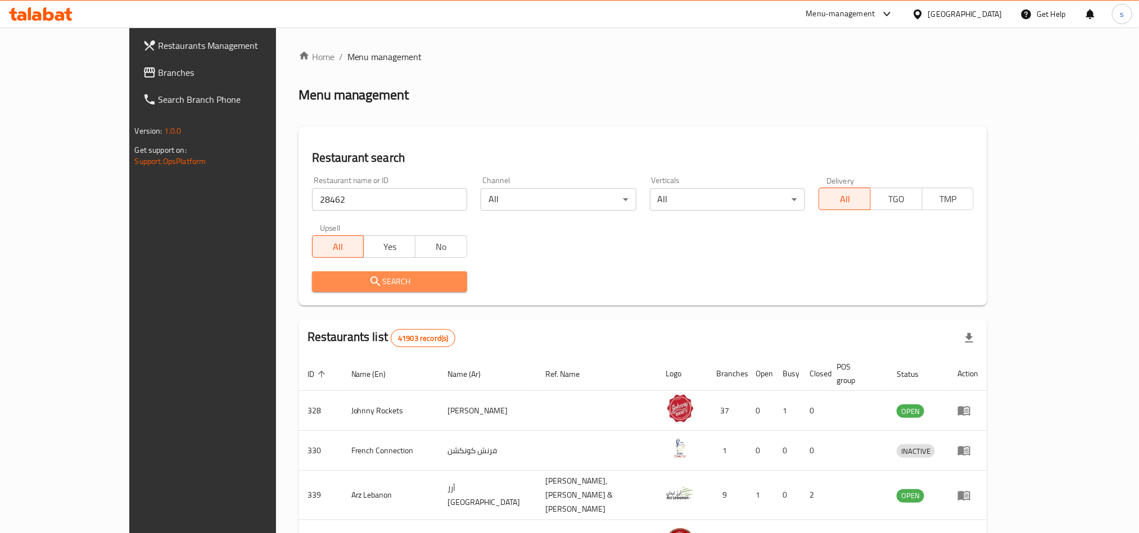
click at [347, 282] on span "Search" at bounding box center [389, 282] width 137 height 14
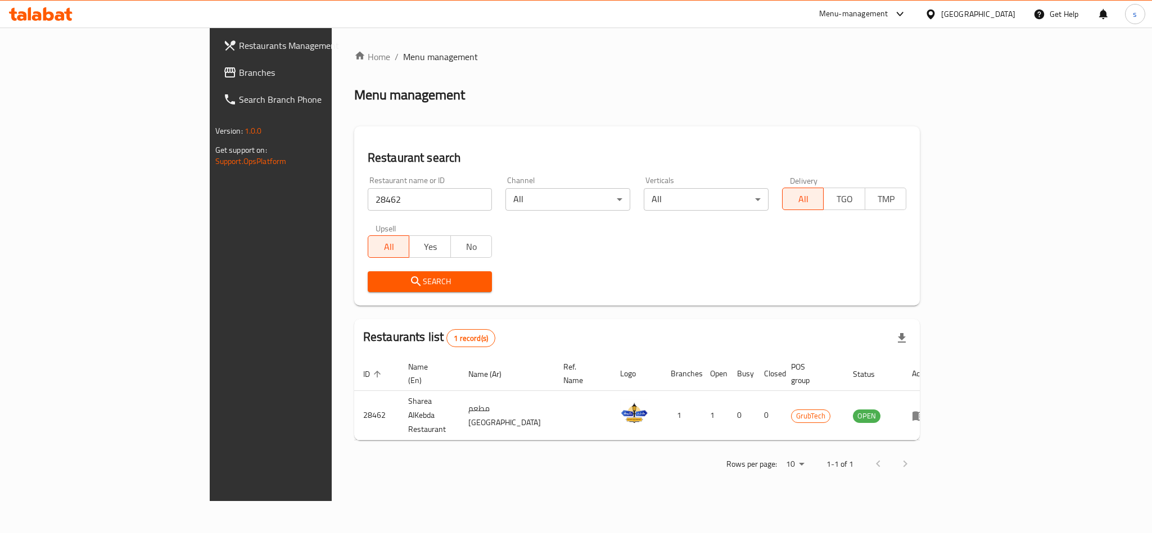
click at [965, 15] on div "[GEOGRAPHIC_DATA]" at bounding box center [978, 14] width 74 height 12
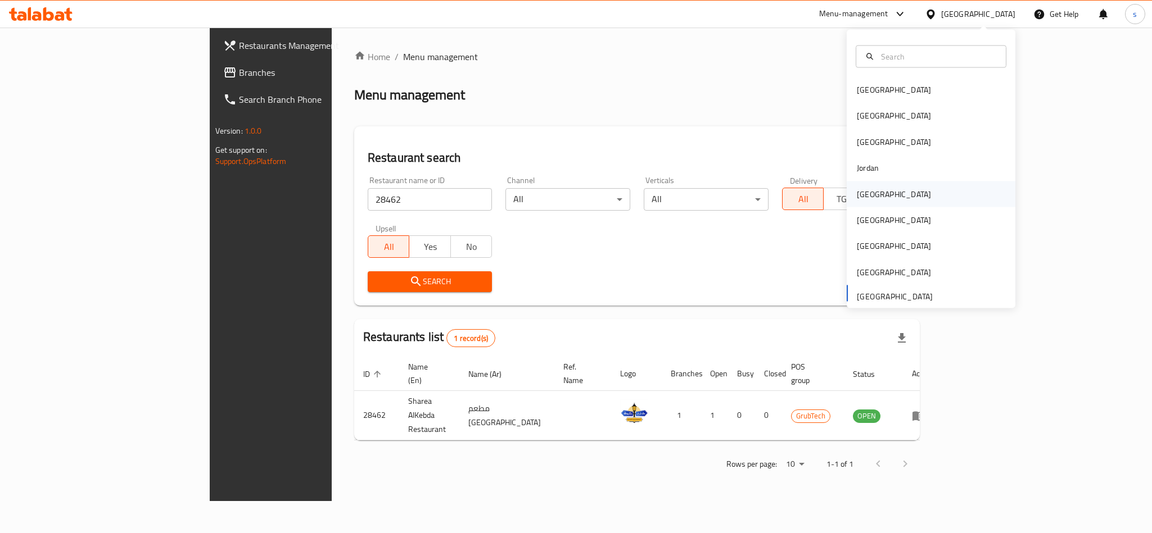
click at [860, 189] on div "[GEOGRAPHIC_DATA]" at bounding box center [894, 194] width 74 height 12
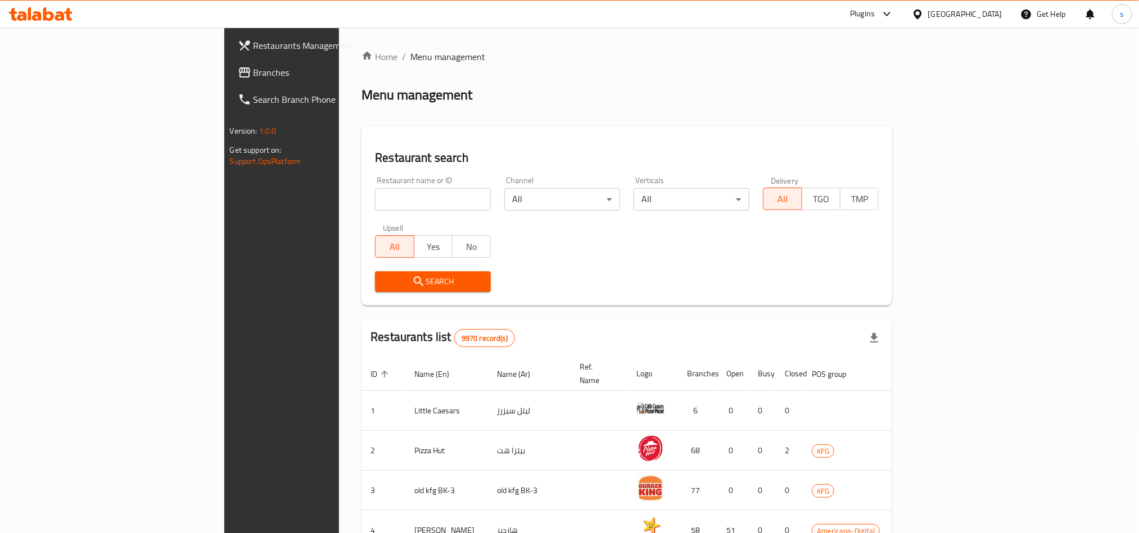
click at [253, 76] on span "Branches" at bounding box center [329, 72] width 152 height 13
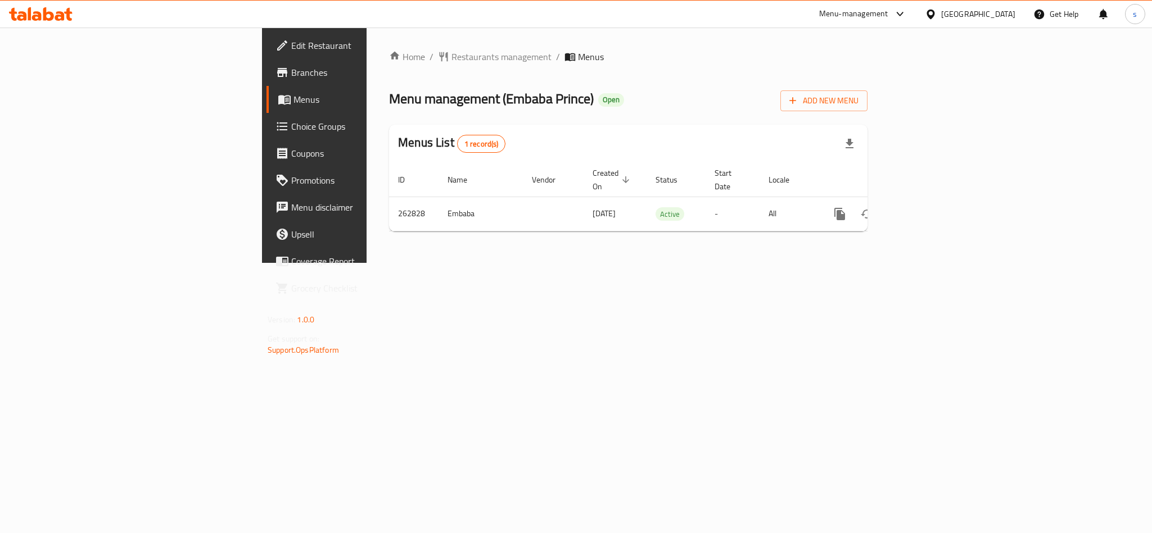
click at [1011, 13] on div "[GEOGRAPHIC_DATA]" at bounding box center [978, 14] width 74 height 12
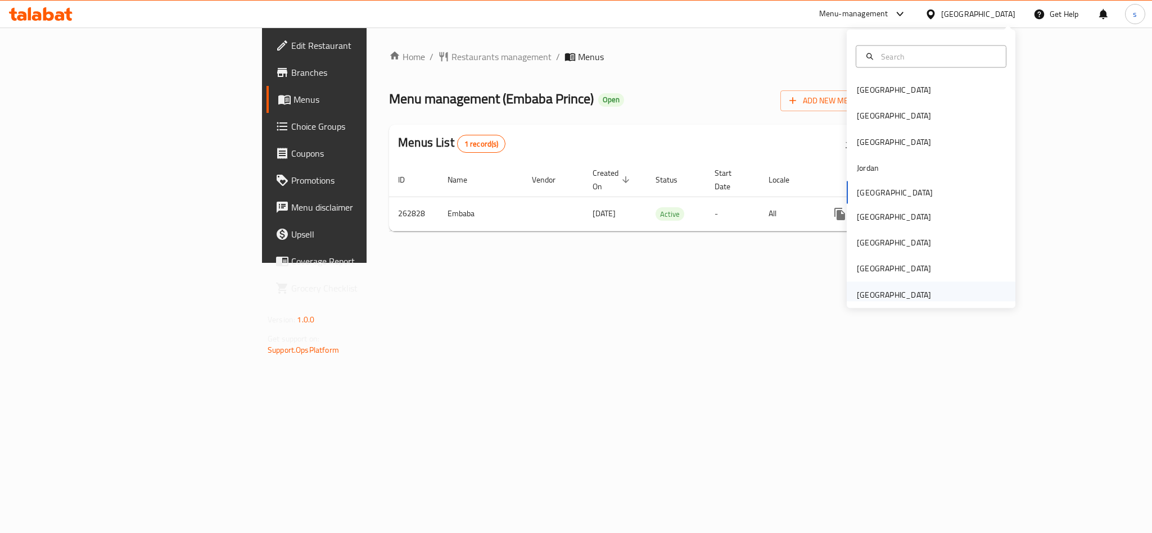
click at [912, 301] on div "[GEOGRAPHIC_DATA]" at bounding box center [894, 294] width 74 height 12
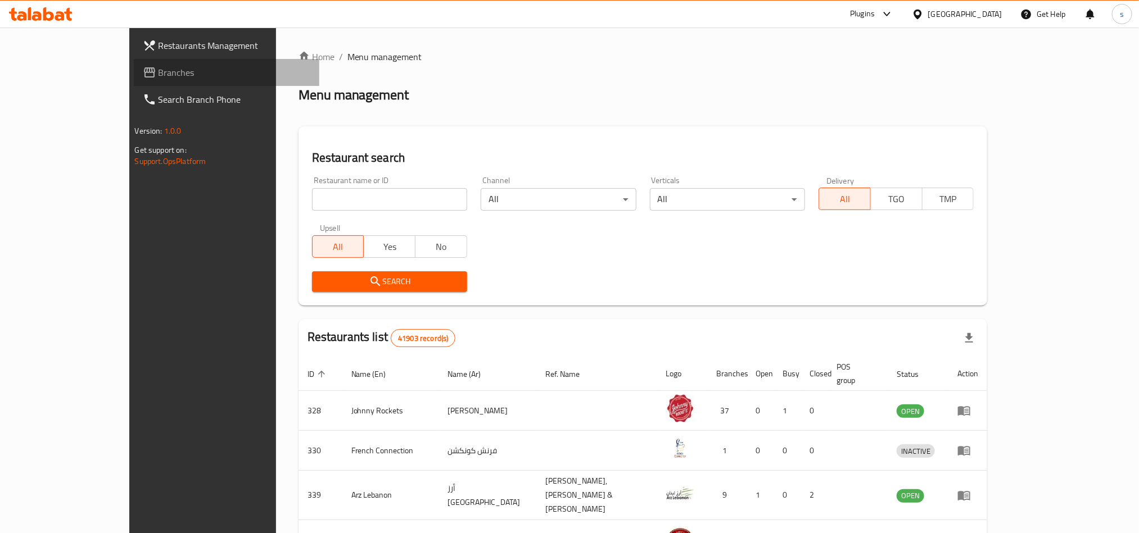
drag, startPoint x: 48, startPoint y: 78, endPoint x: 10, endPoint y: 103, distance: 45.1
click at [159, 78] on span "Branches" at bounding box center [235, 72] width 152 height 13
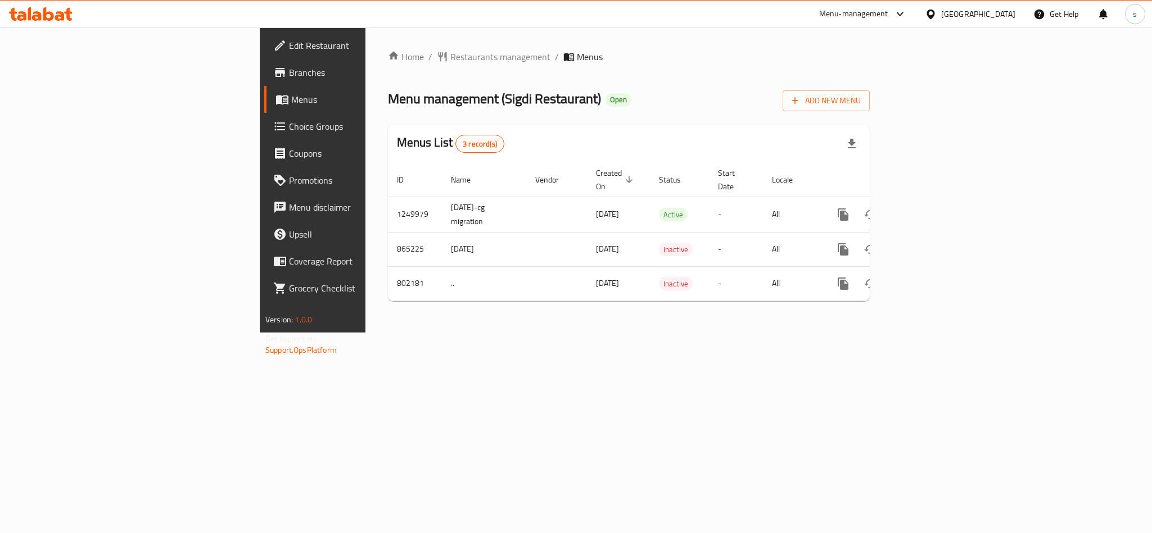
click at [965, 10] on div "[GEOGRAPHIC_DATA]" at bounding box center [978, 14] width 74 height 12
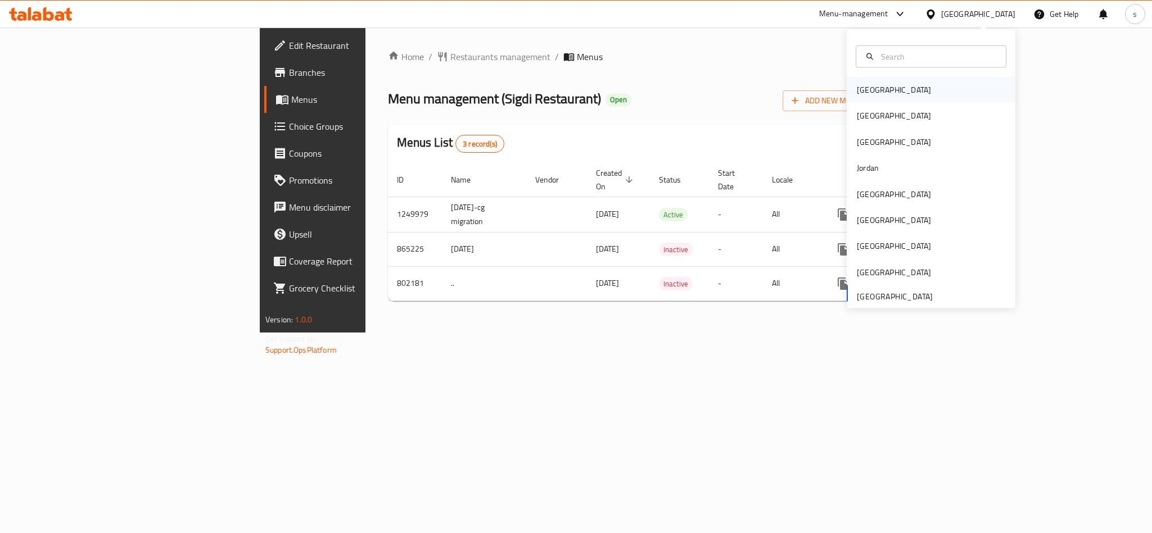
click at [859, 97] on div "[GEOGRAPHIC_DATA]" at bounding box center [894, 90] width 92 height 26
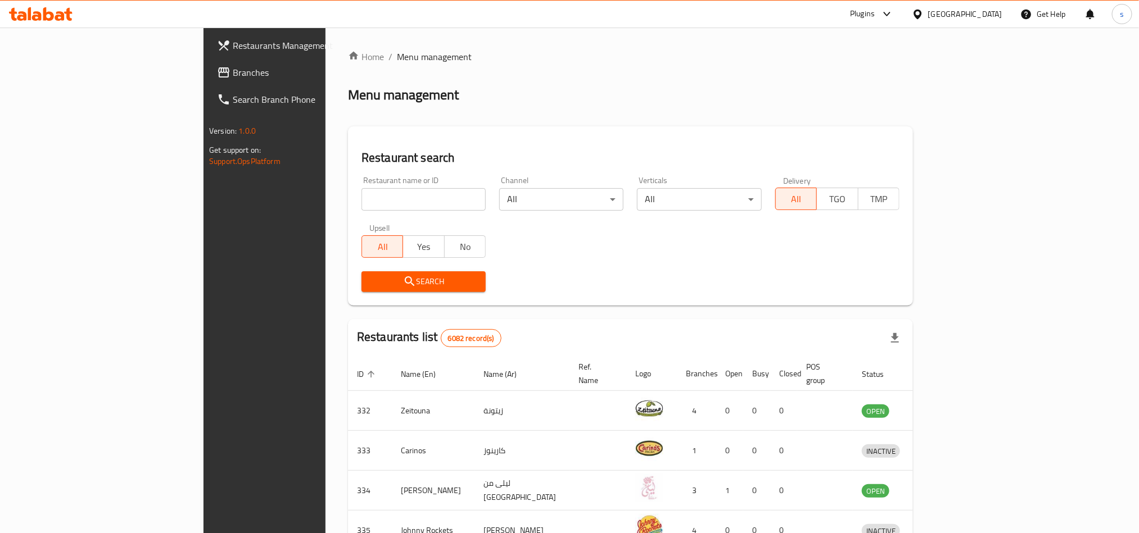
click at [983, 12] on div "[GEOGRAPHIC_DATA]" at bounding box center [965, 14] width 74 height 12
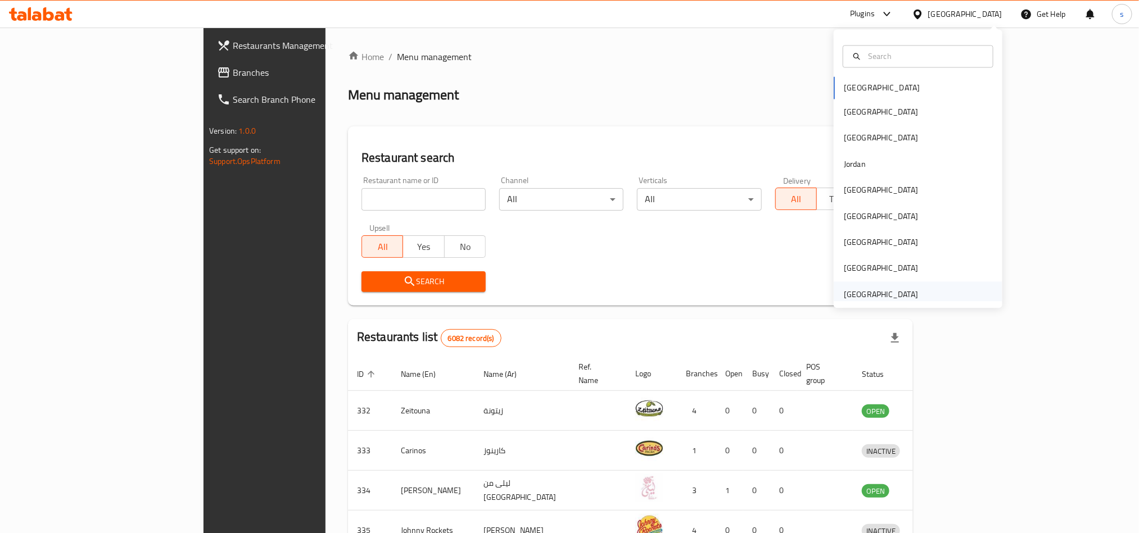
click at [908, 293] on div "[GEOGRAPHIC_DATA]" at bounding box center [881, 295] width 92 height 26
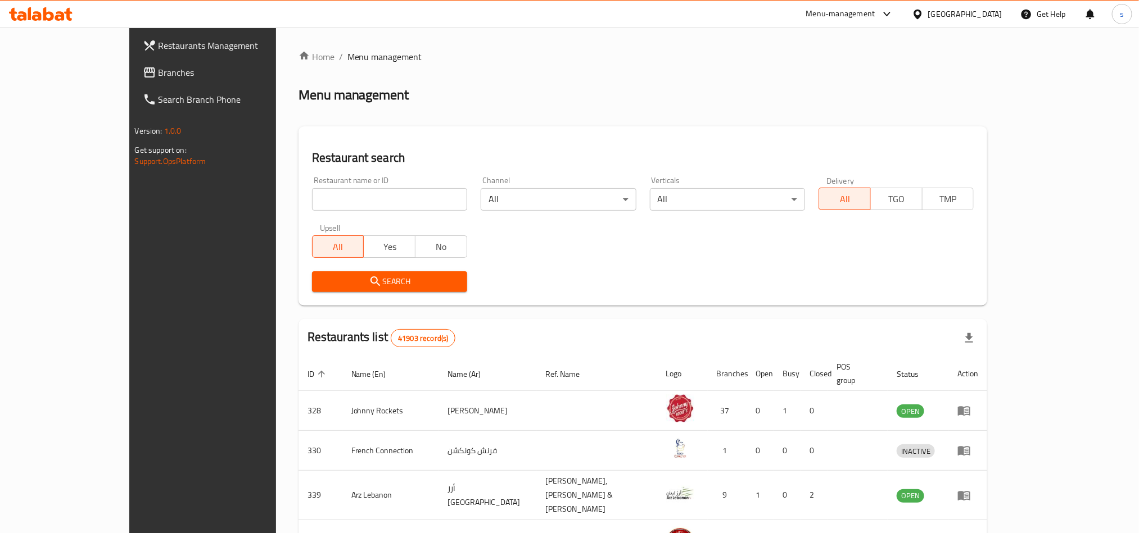
click at [159, 66] on span "Branches" at bounding box center [235, 72] width 152 height 13
